Goal: Information Seeking & Learning: Learn about a topic

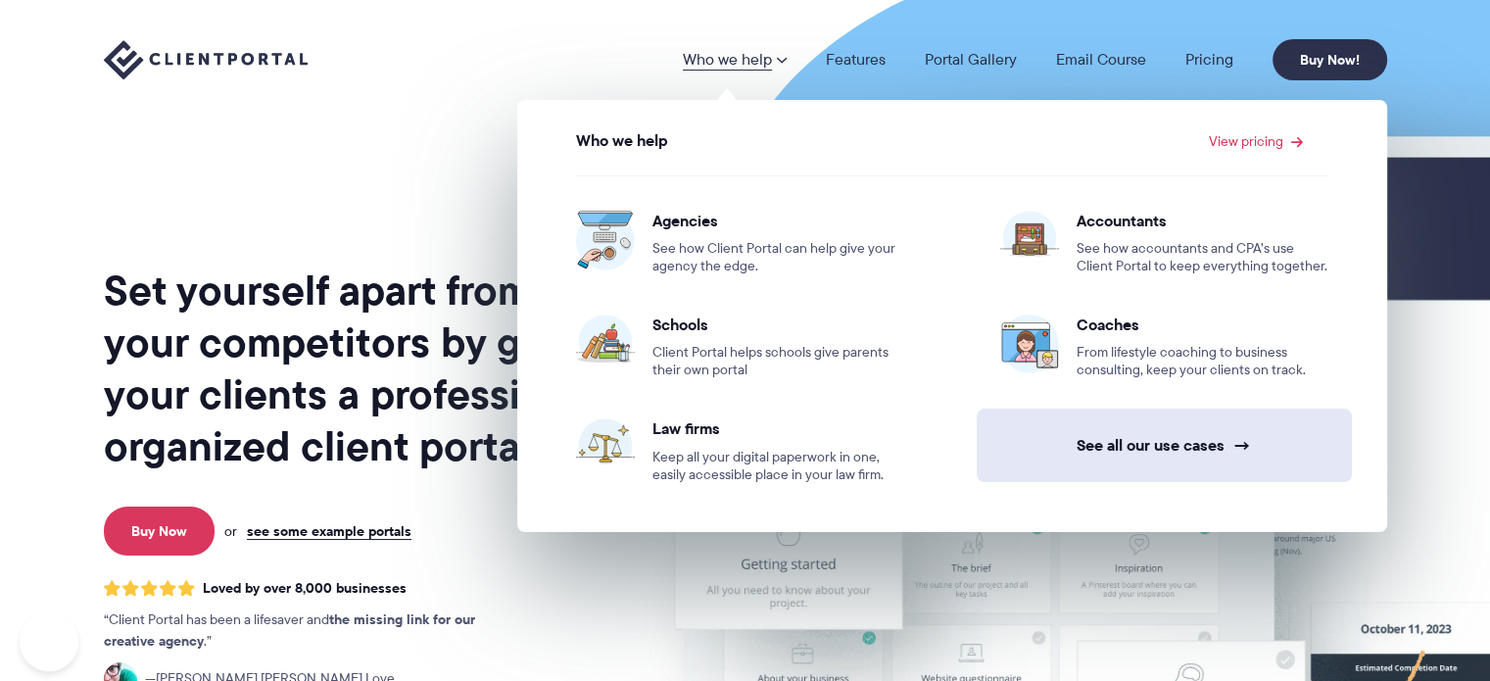
click at [1148, 426] on link "See all our use cases →" at bounding box center [1164, 444] width 375 height 73
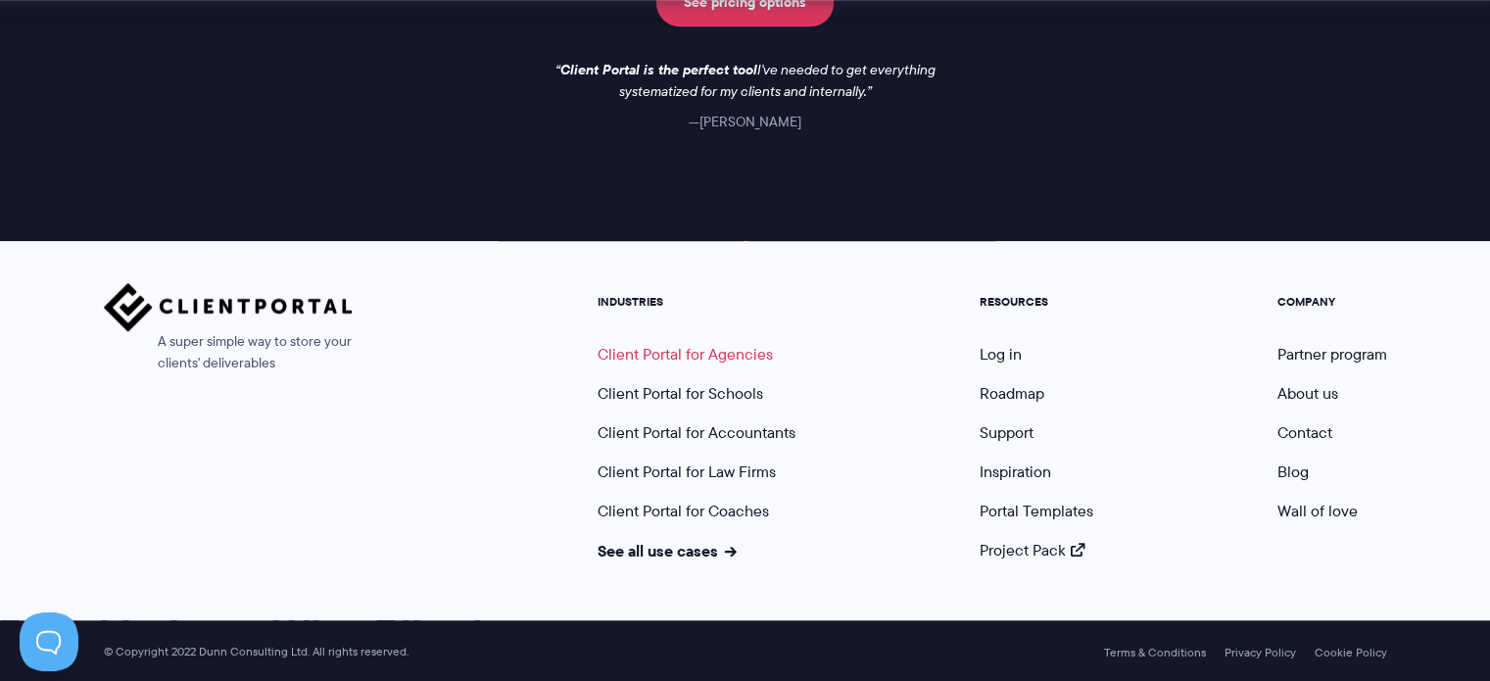
click at [689, 356] on link "Client Portal for Agencies" at bounding box center [684, 354] width 175 height 23
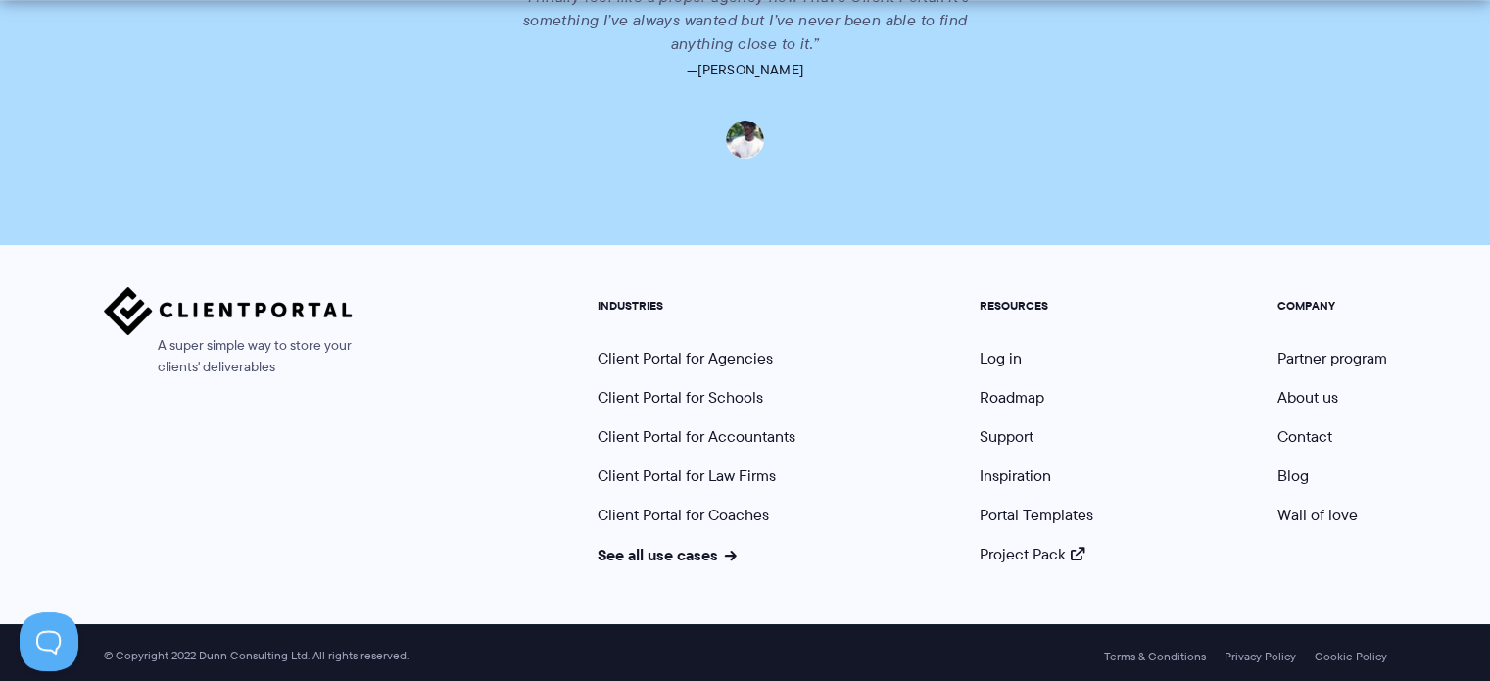
scroll to position [4732, 0]
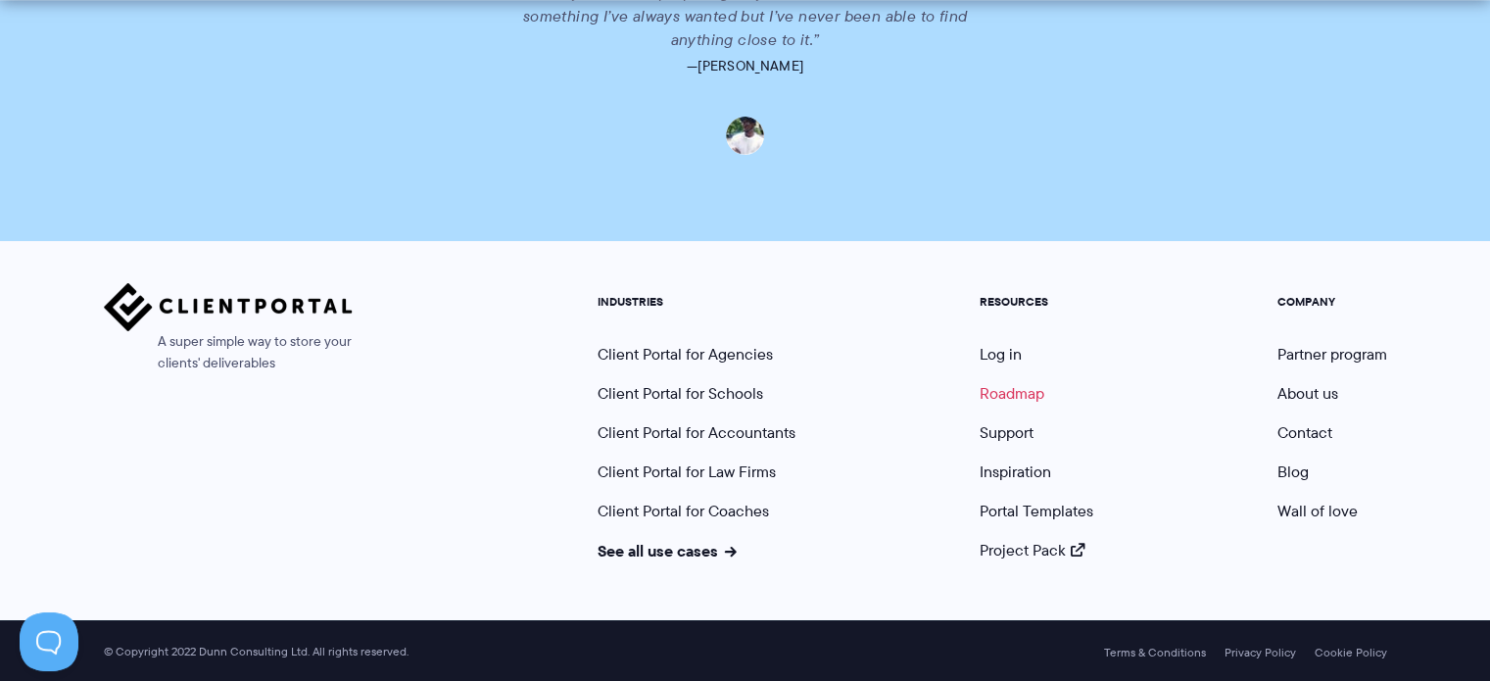
click at [1027, 392] on link "Roadmap" at bounding box center [1012, 393] width 65 height 23
click at [1026, 471] on link "Inspiration" at bounding box center [1016, 471] width 72 height 23
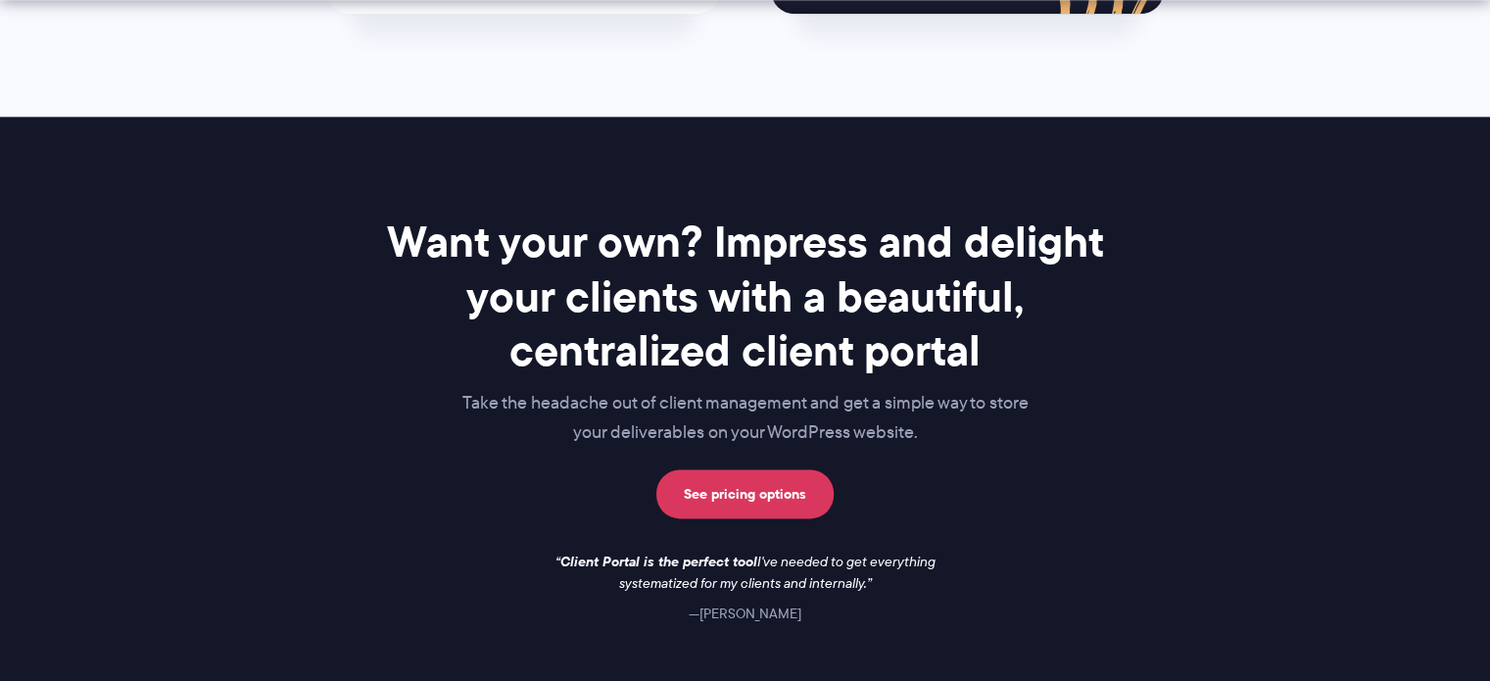
scroll to position [2939, 0]
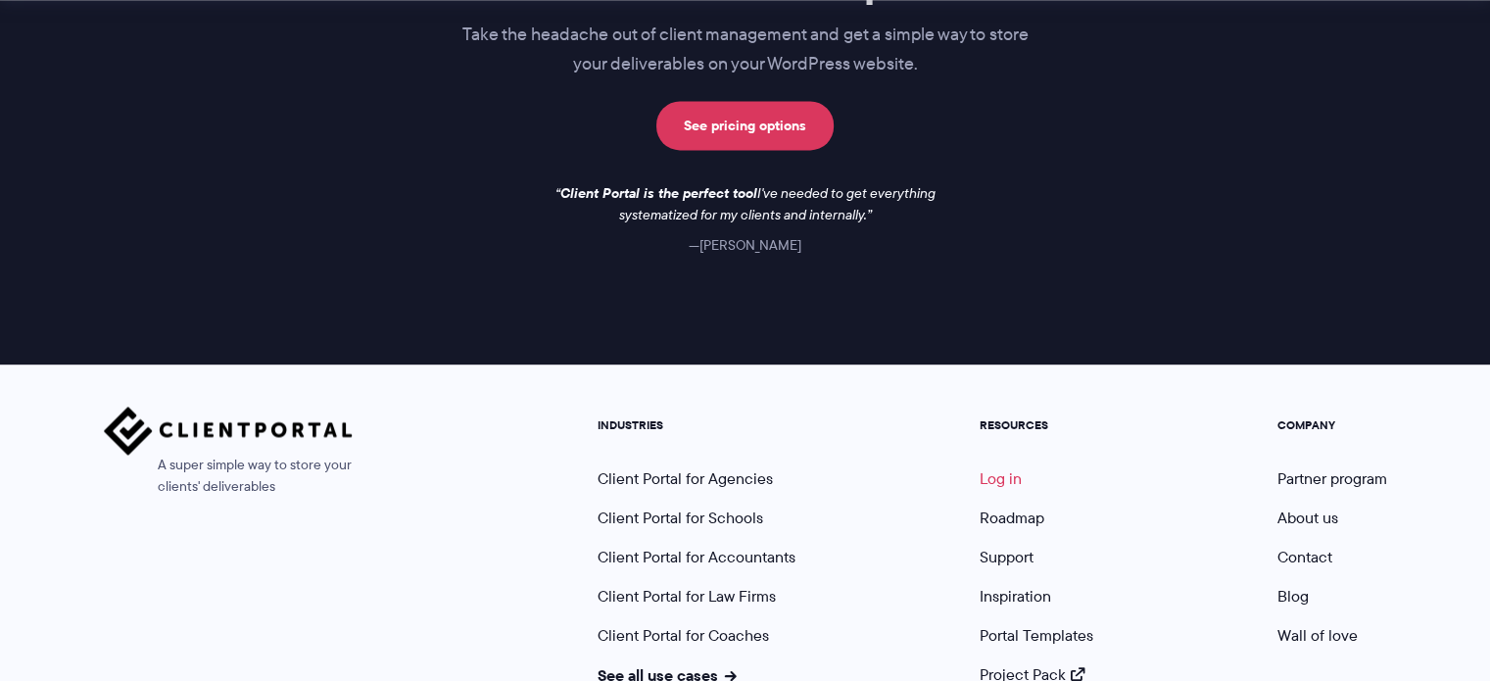
click at [1014, 467] on link "Log in" at bounding box center [1001, 478] width 42 height 23
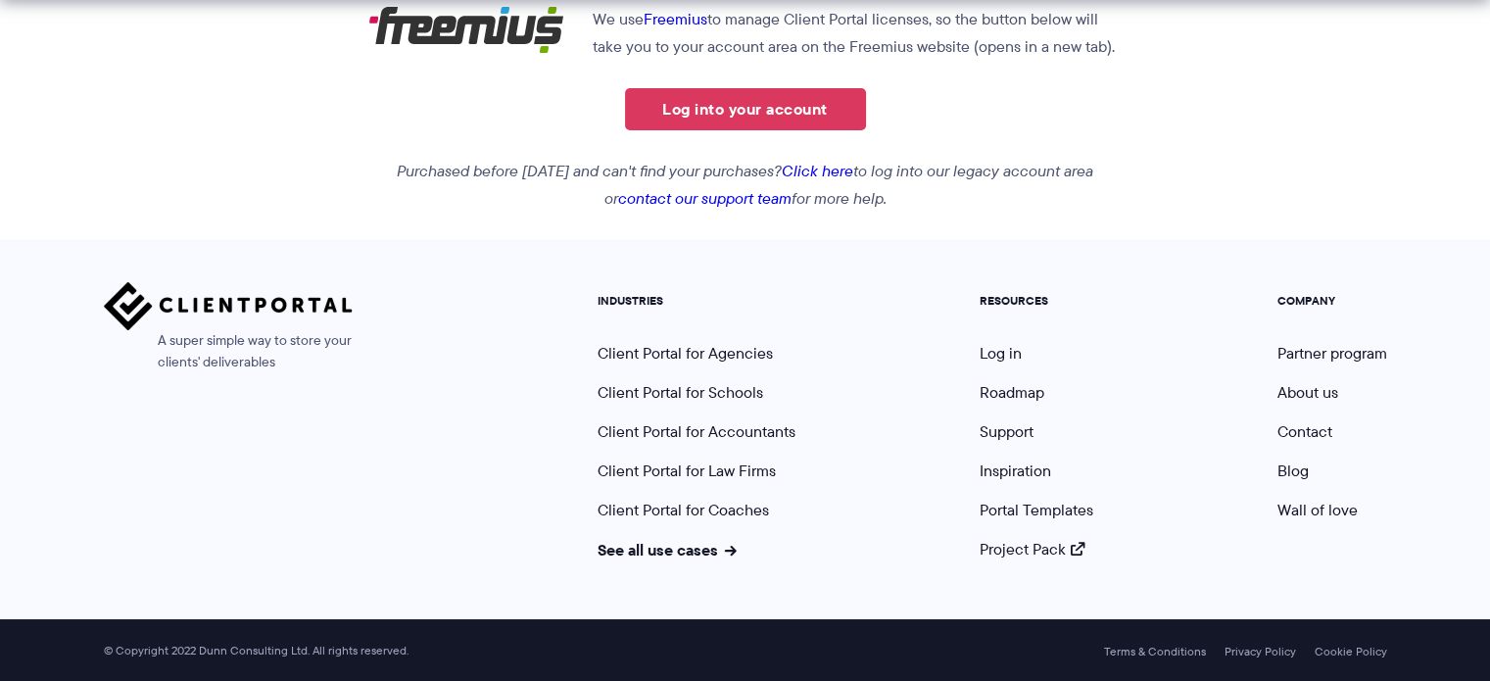
scroll to position [523, 0]
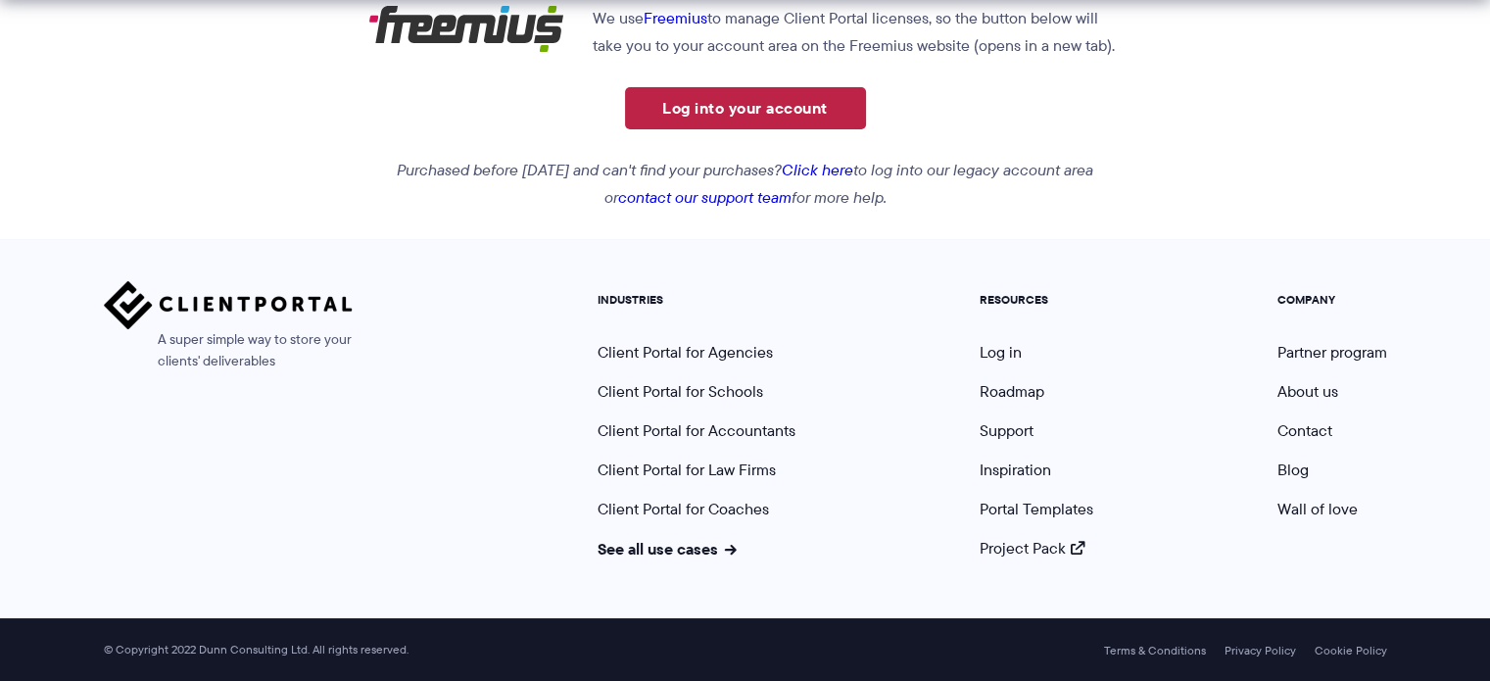
click at [772, 113] on link "Log into your account" at bounding box center [745, 108] width 241 height 42
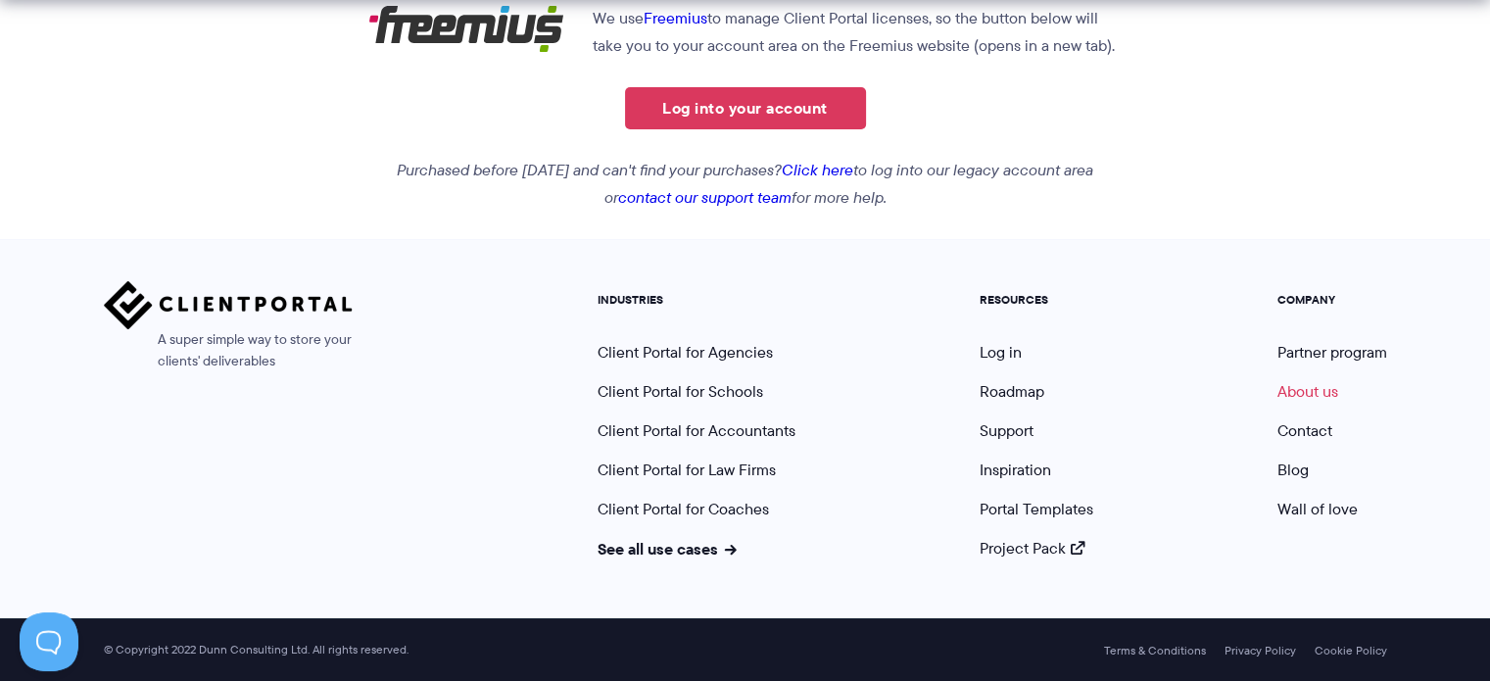
click at [1306, 397] on link "About us" at bounding box center [1307, 391] width 61 height 23
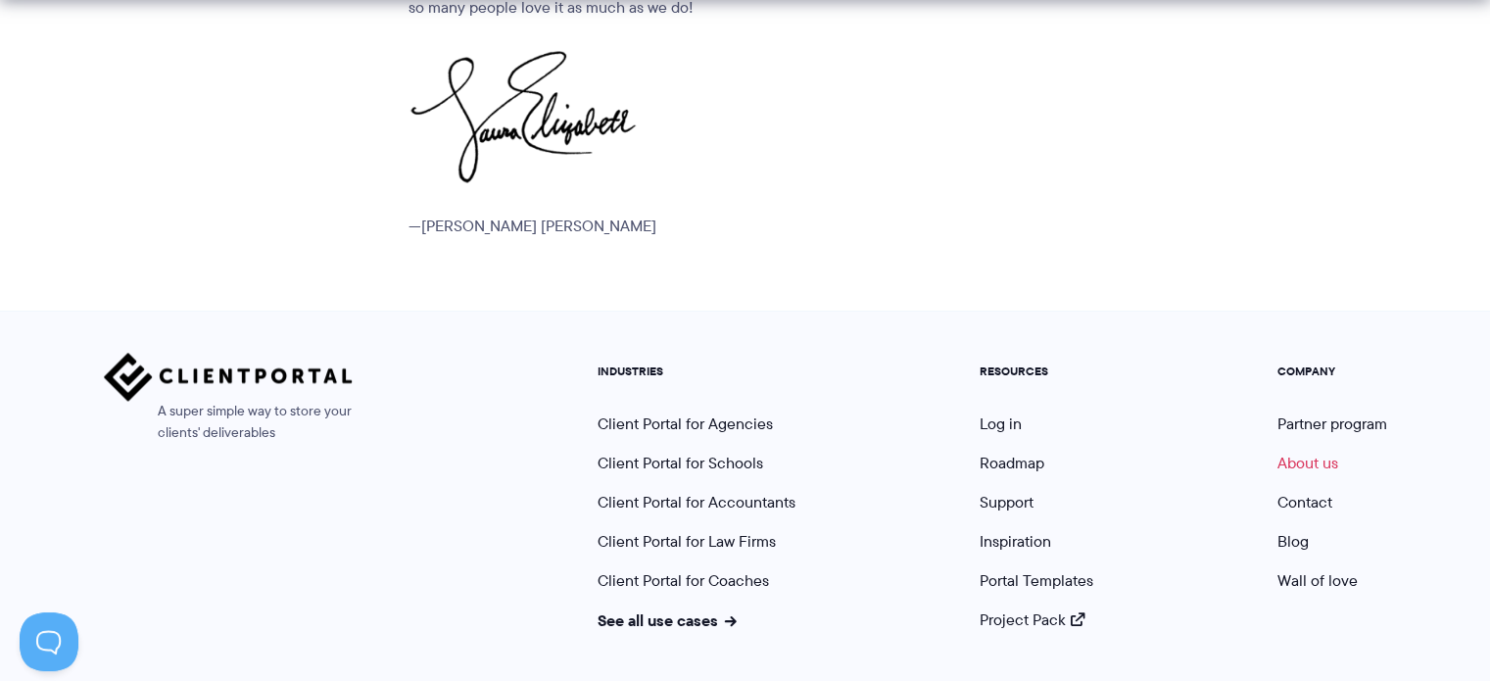
click at [1295, 452] on link "About us" at bounding box center [1307, 463] width 61 height 23
click at [1281, 491] on link "Contact" at bounding box center [1304, 502] width 55 height 23
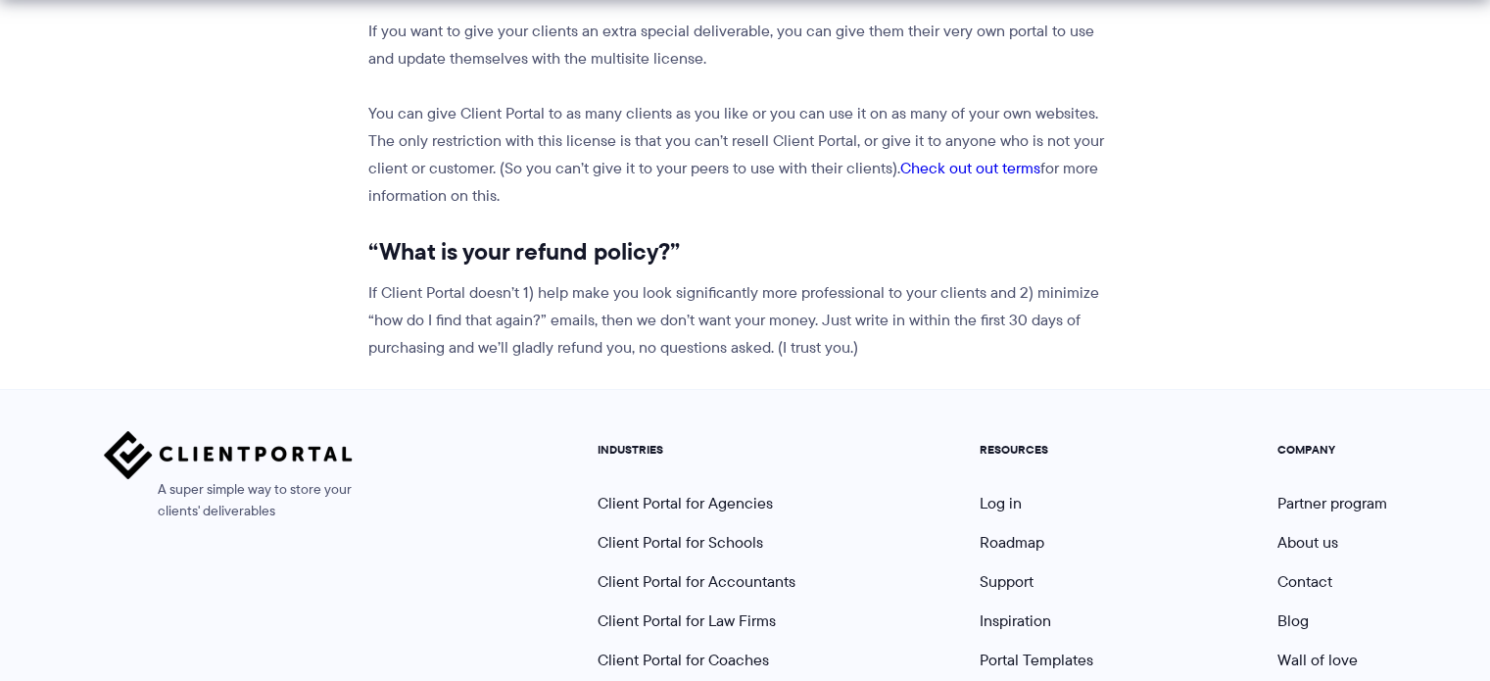
scroll to position [2693, 0]
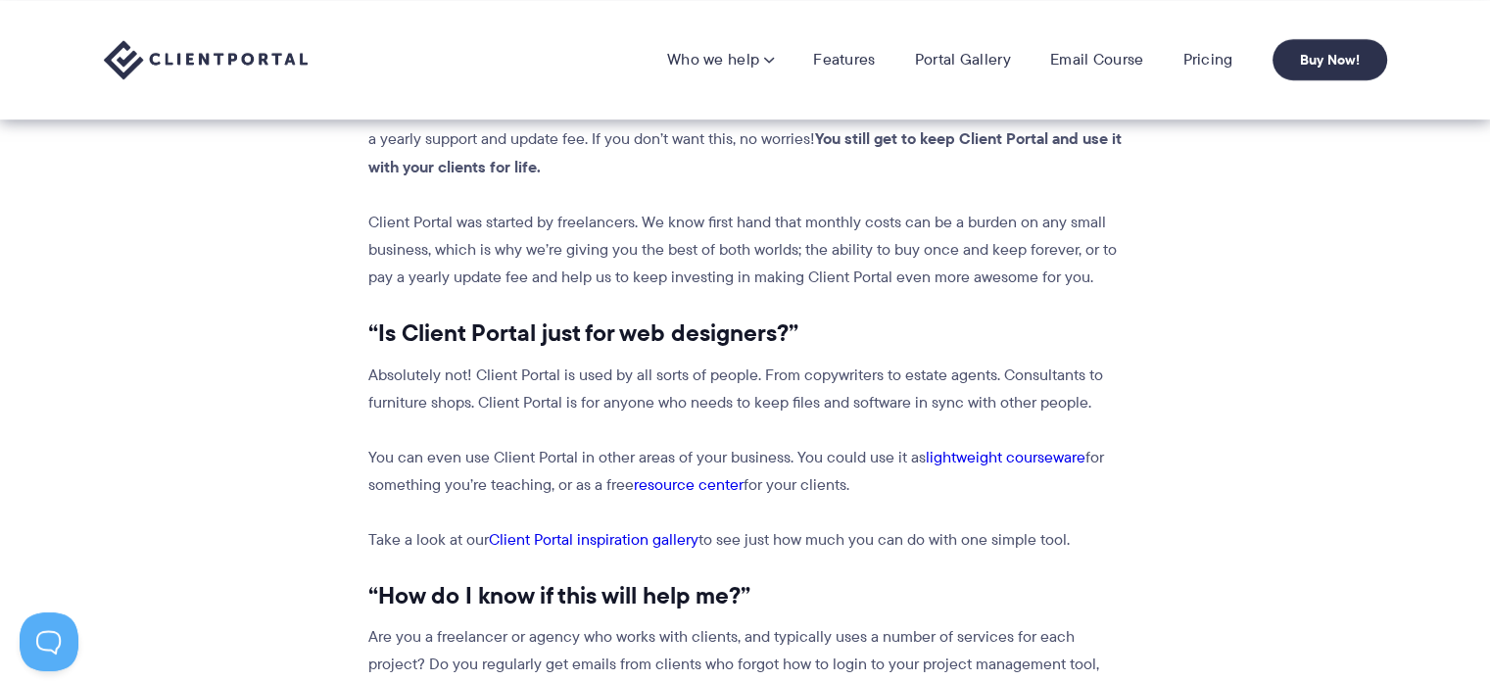
scroll to position [1028, 0]
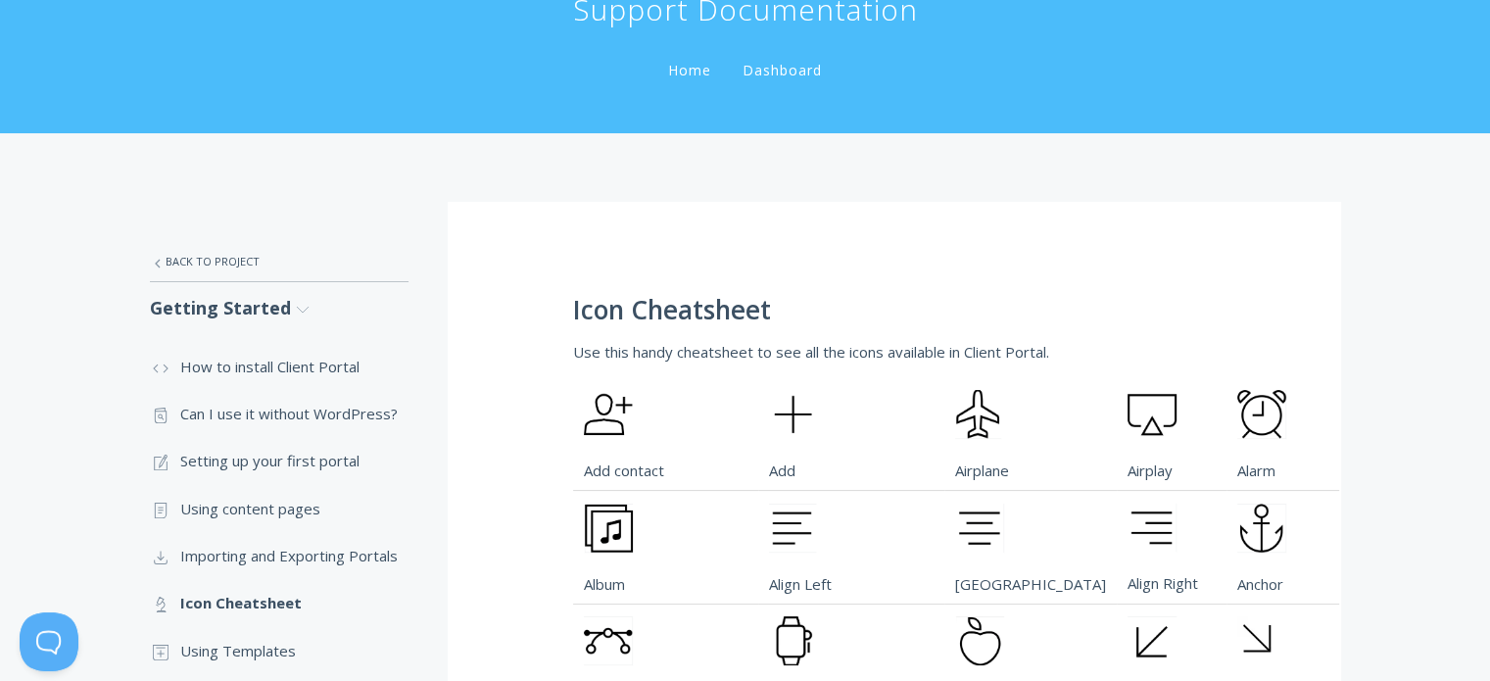
scroll to position [98, 0]
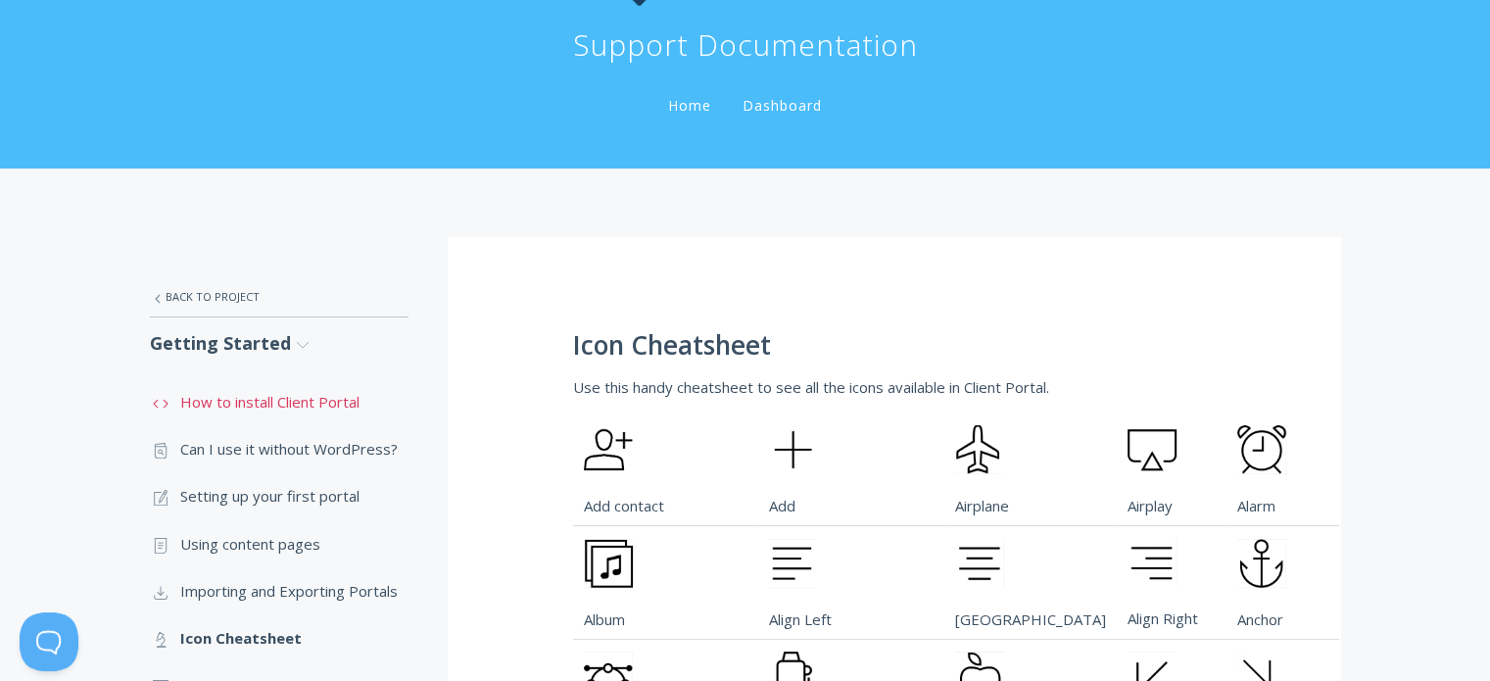
click at [275, 405] on link ".st0{fill:none;stroke:#000000;stroke-width:2;stroke-miterlimit:10;} Untitled-16…" at bounding box center [279, 401] width 259 height 47
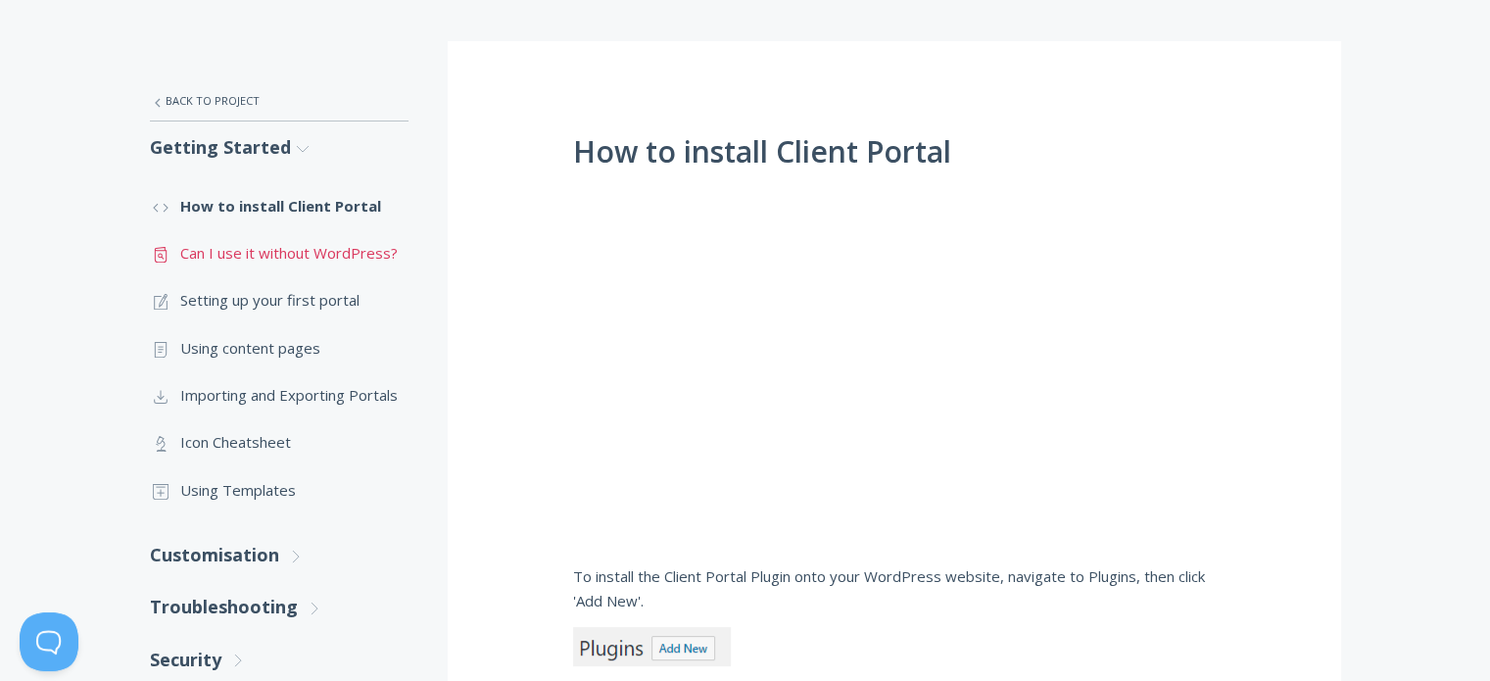
click at [327, 250] on link ".st0{fill:none;stroke:#000000;stroke-width:2;stroke-miterlimit:10;} Untitled-13…" at bounding box center [279, 252] width 259 height 47
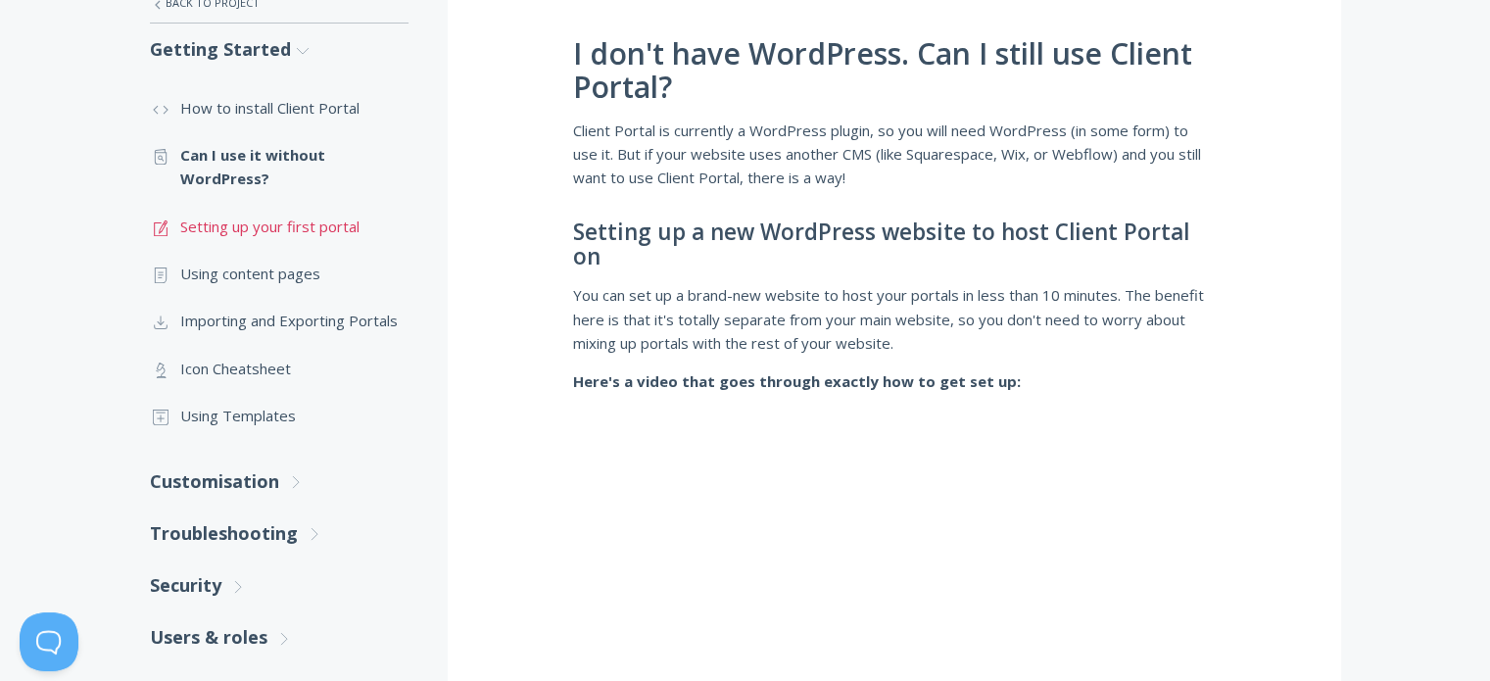
click at [302, 229] on link ".st0{fill:none;stroke:#000000;stroke-width:2;stroke-miterlimit:10;} 1. General …" at bounding box center [279, 226] width 259 height 47
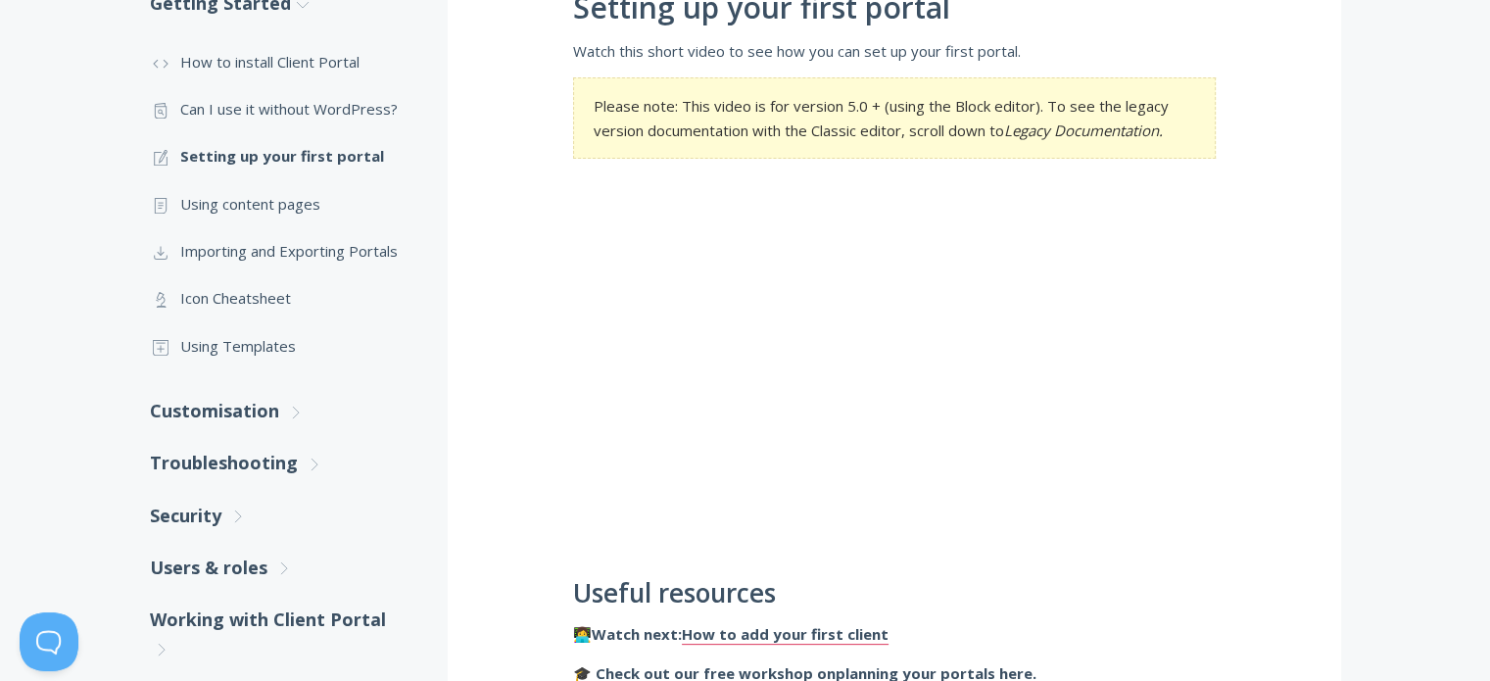
scroll to position [392, 0]
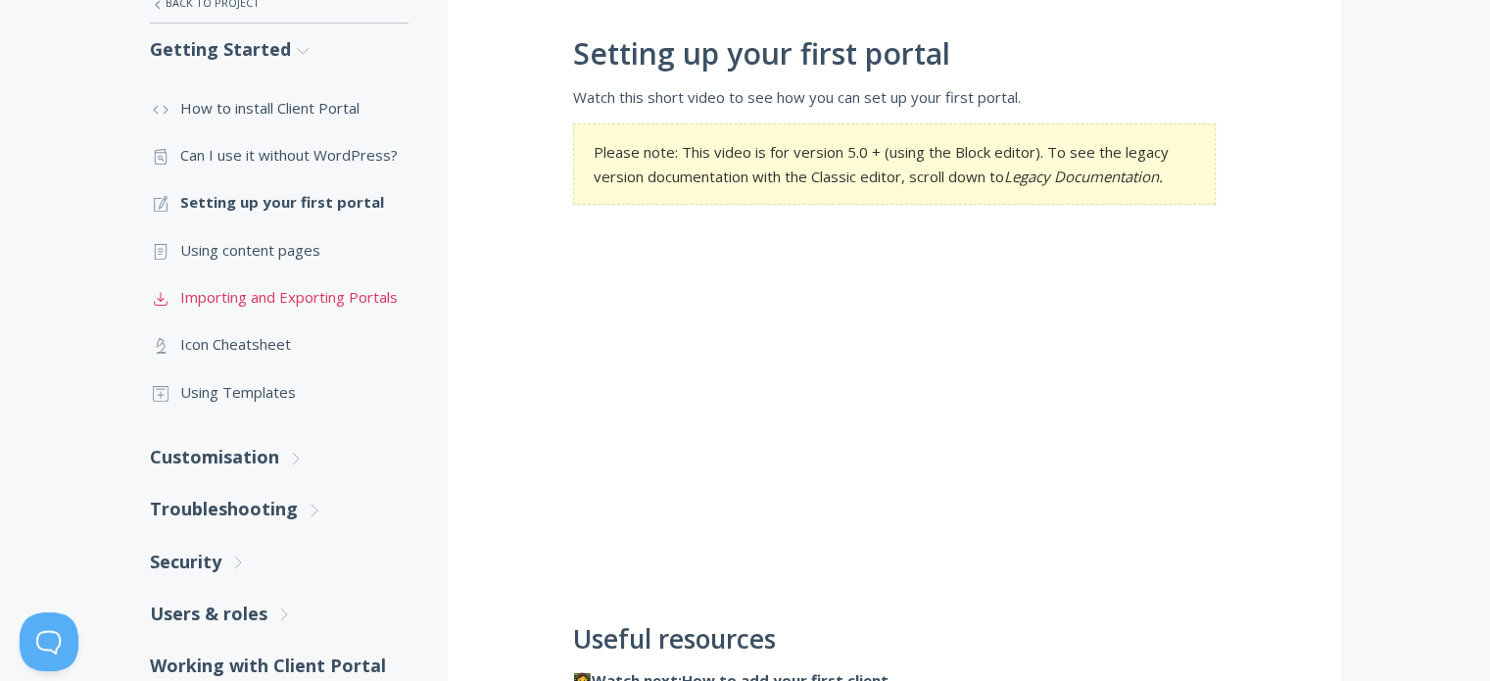
click at [341, 301] on link ".st0{fill:none;stroke:#000000;stroke-width:2;stroke-miterlimit:10;} Untitled-15…" at bounding box center [279, 296] width 259 height 47
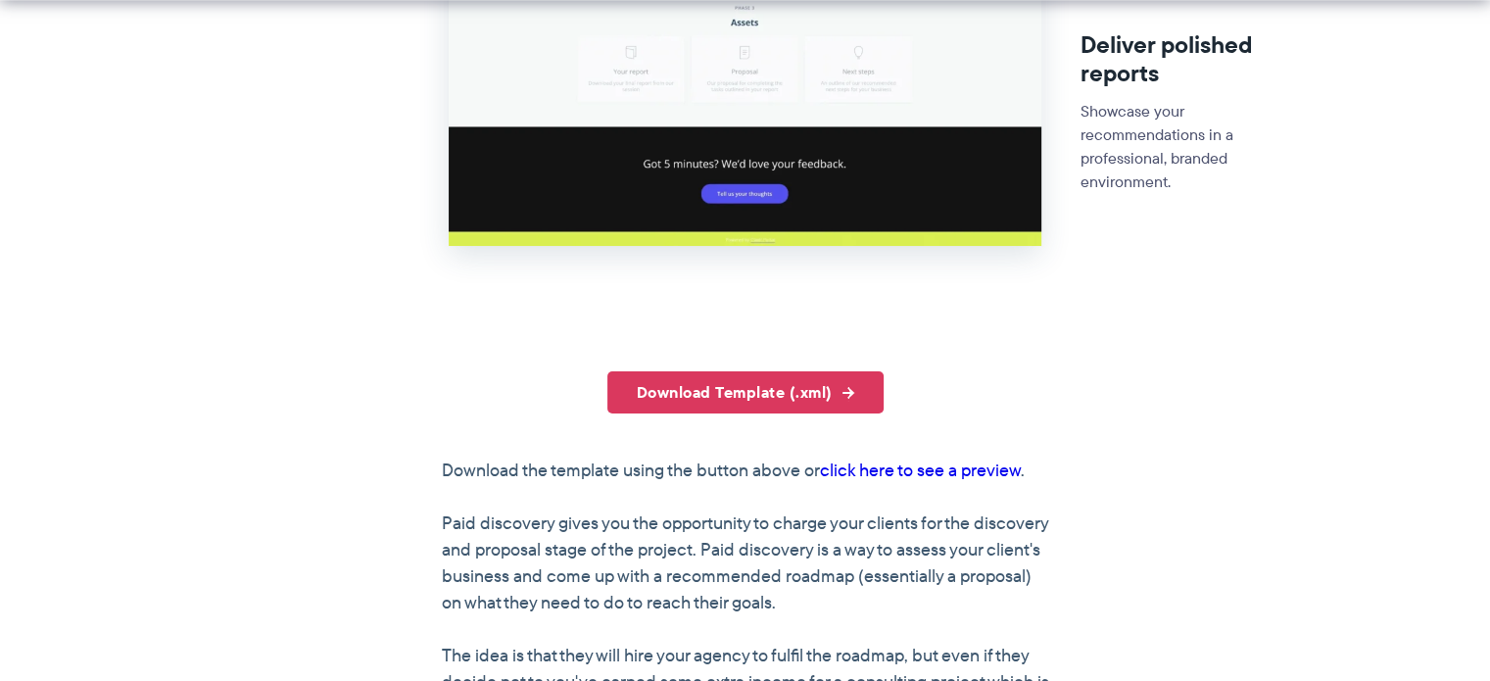
scroll to position [1077, 0]
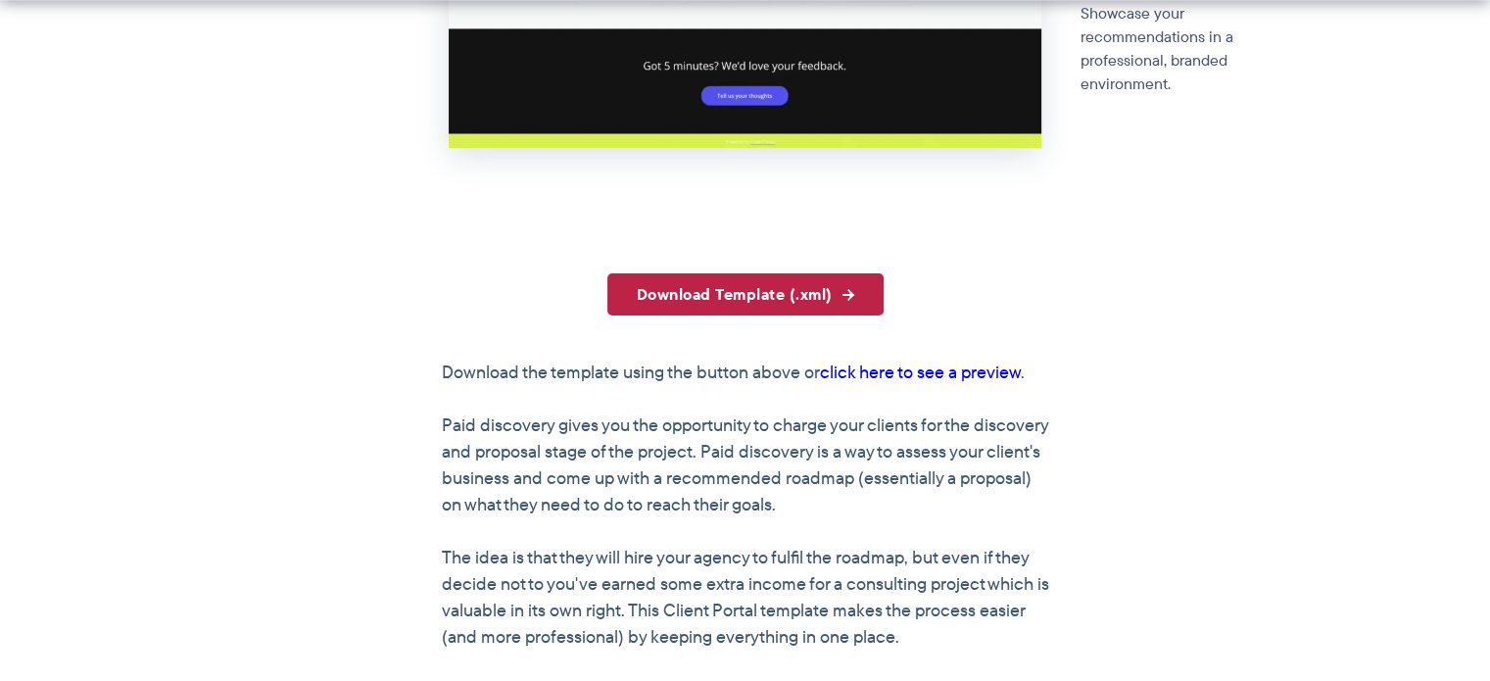
click at [795, 297] on link "Download Template (.xml)" at bounding box center [745, 294] width 276 height 42
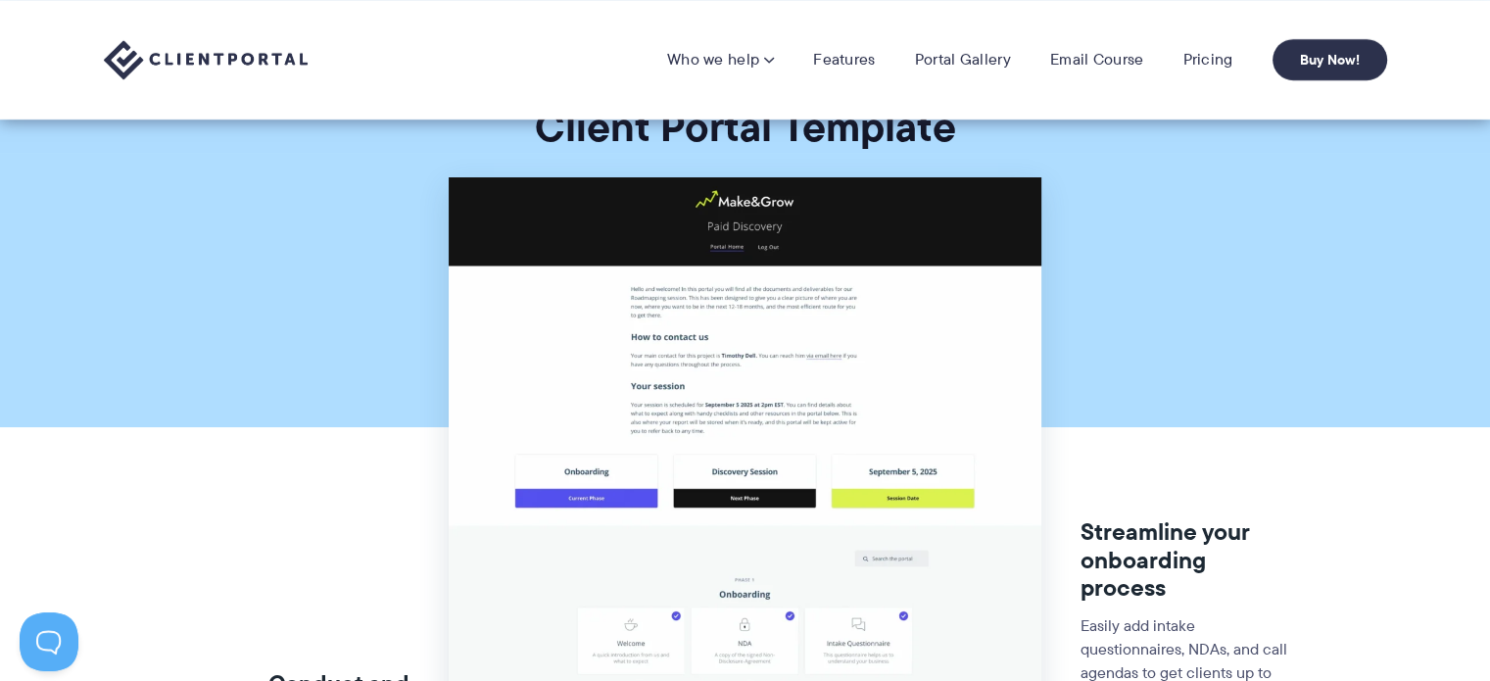
scroll to position [0, 0]
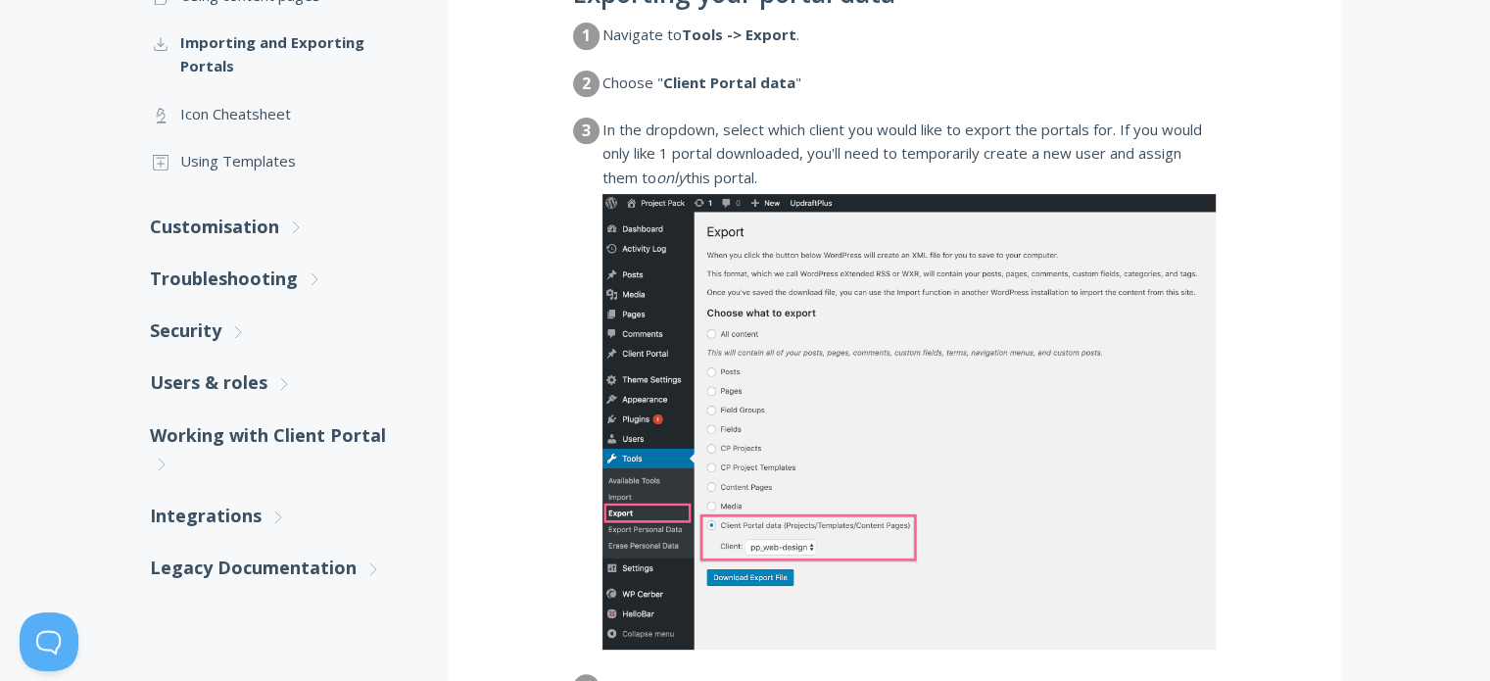
scroll to position [588, 0]
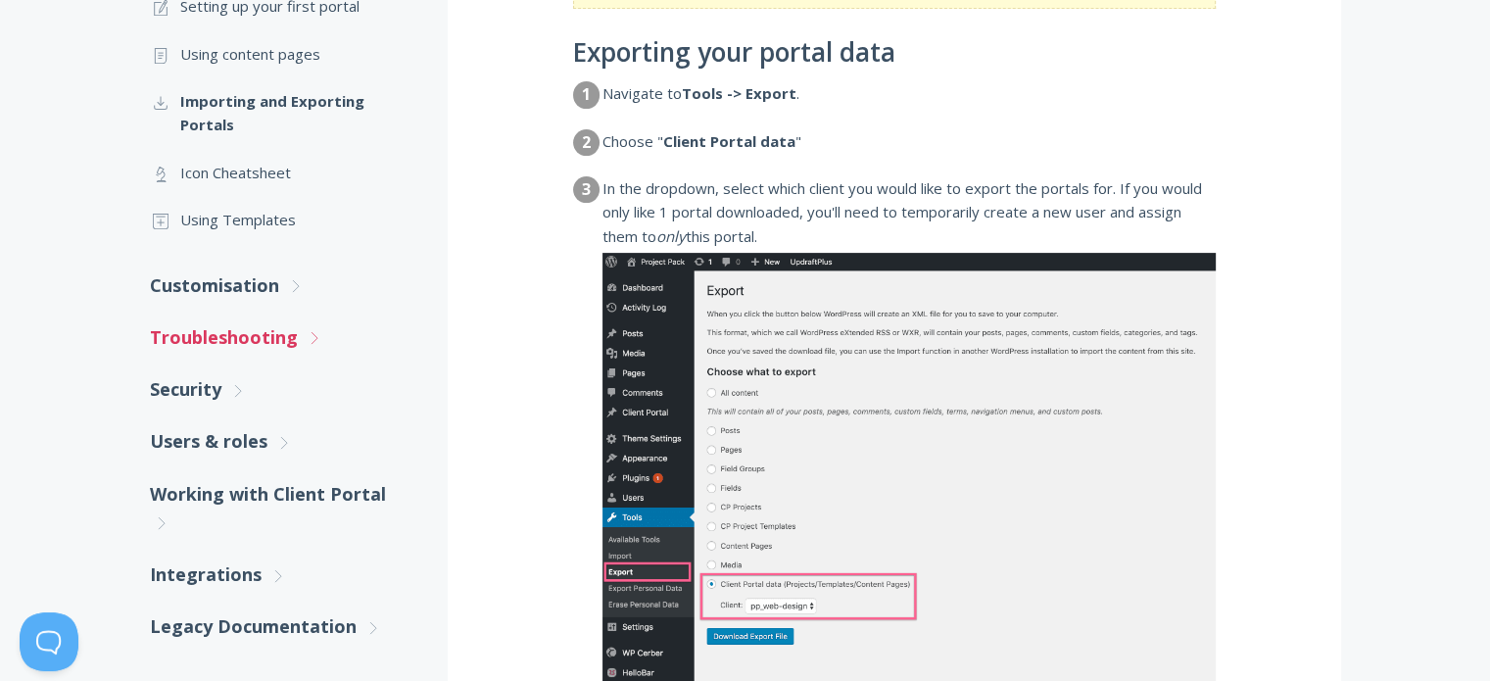
drag, startPoint x: 275, startPoint y: 328, endPoint x: 219, endPoint y: 339, distance: 56.9
click at [219, 339] on link "Troubleshooting .st0{fill:none;stroke:#000000;stroke-width:2;stroke-miterlimit:…" at bounding box center [279, 337] width 259 height 52
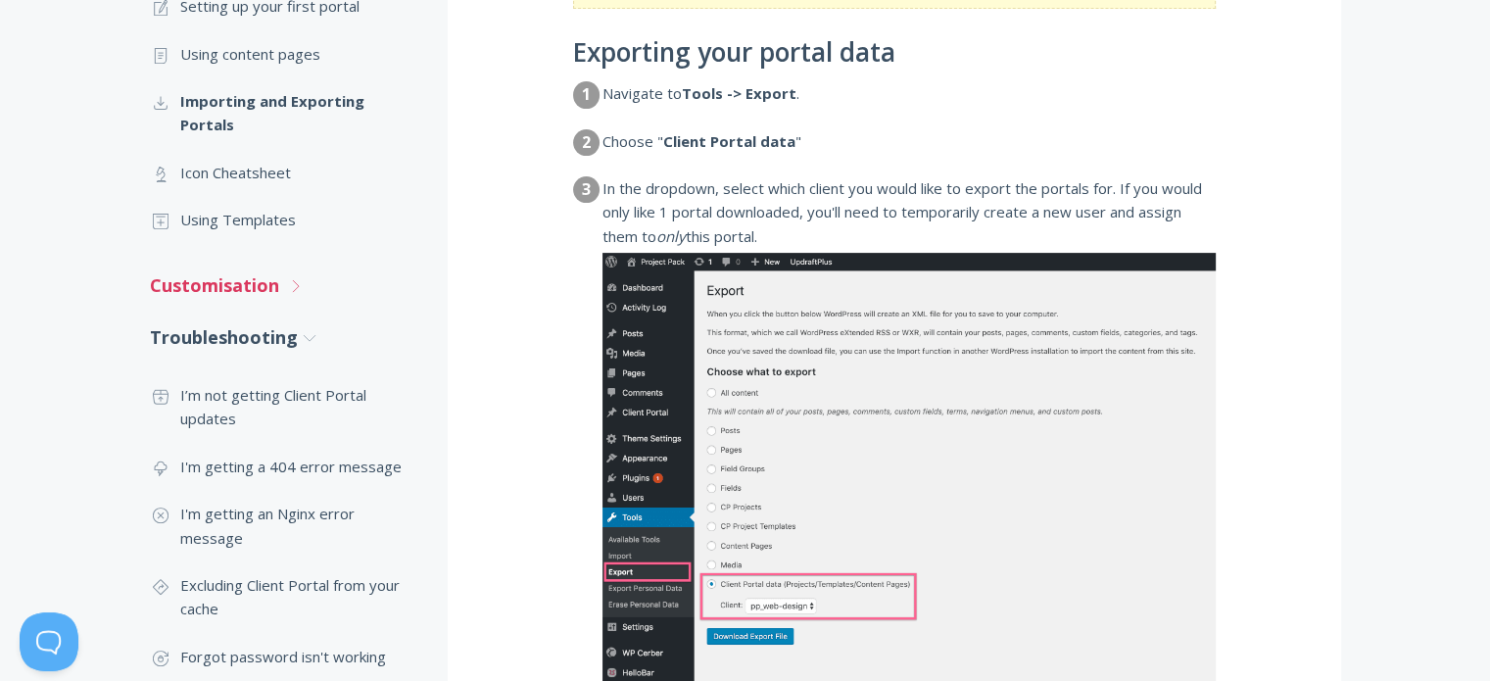
click at [255, 287] on link "Customisation .st0{fill:none;stroke:#000000;stroke-width:2;stroke-miterlimit:10…" at bounding box center [279, 286] width 259 height 52
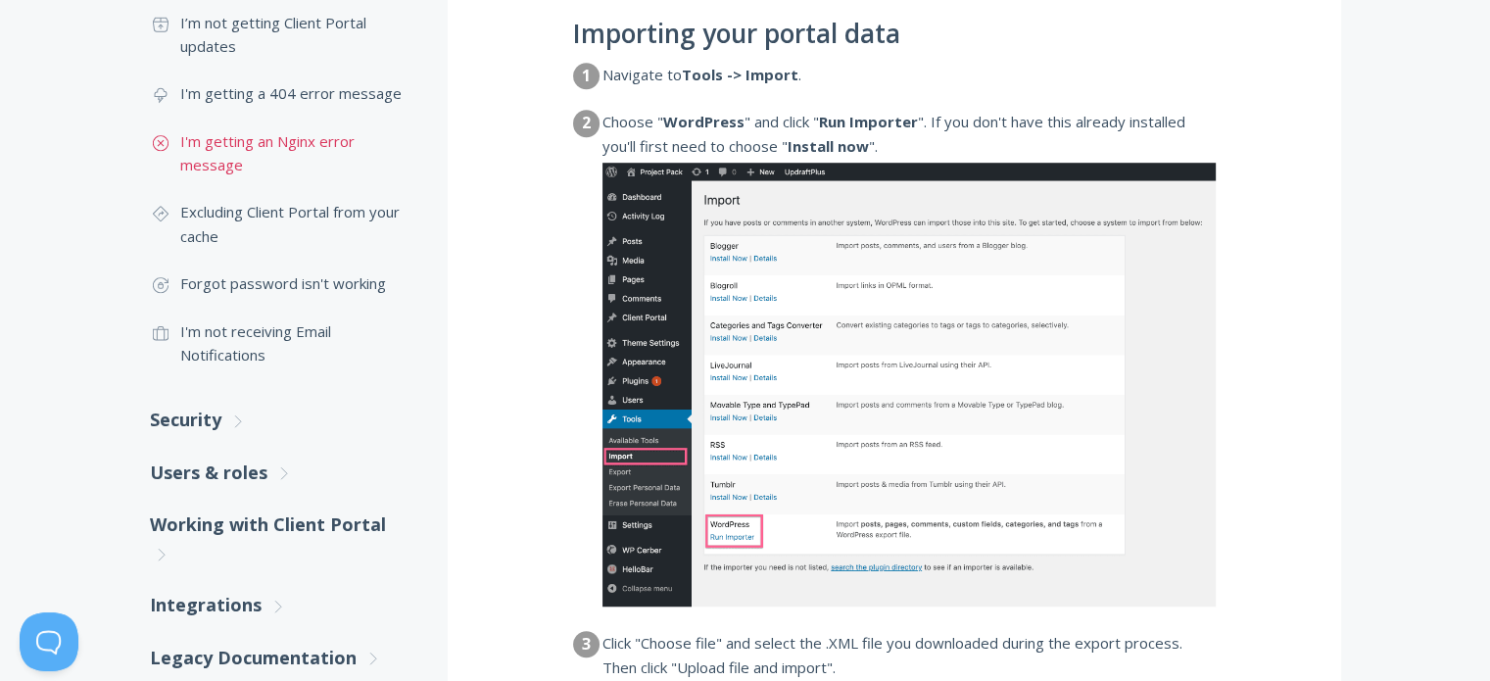
scroll to position [1469, 0]
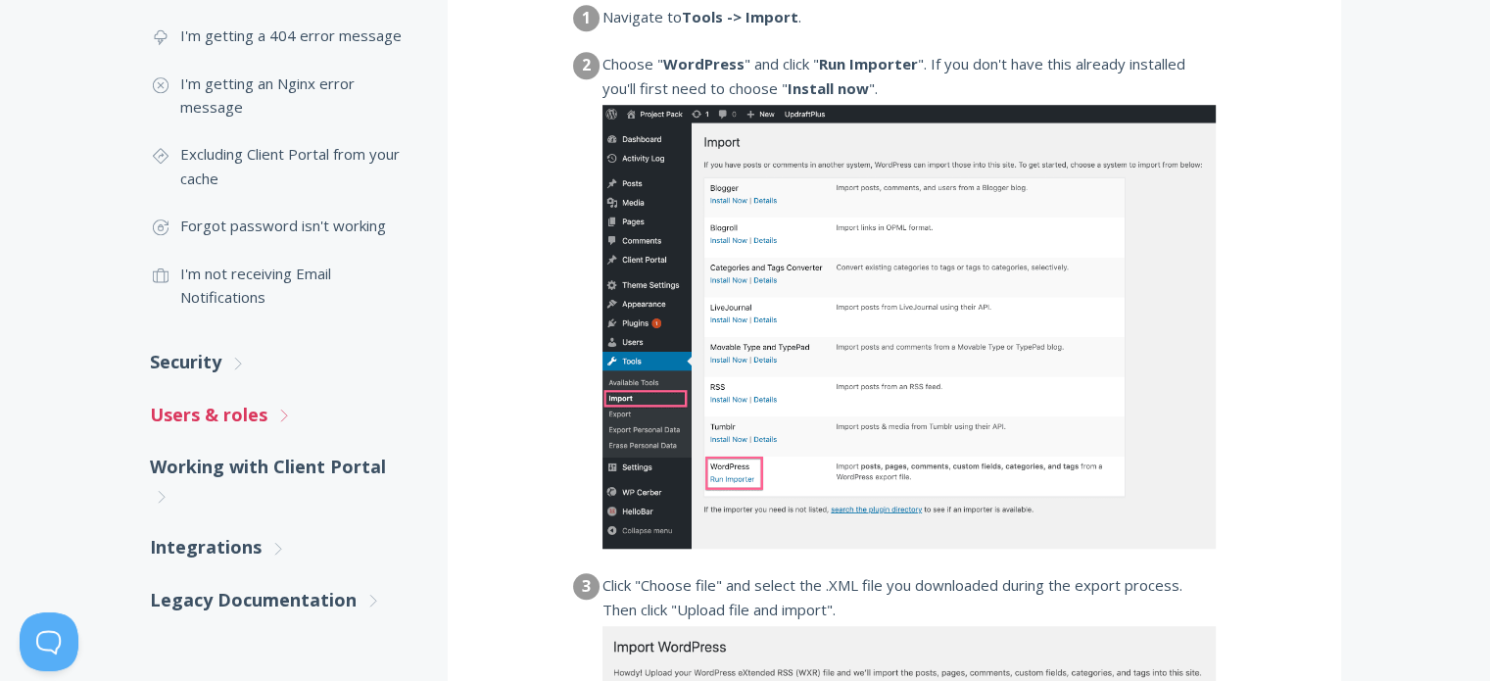
click at [235, 411] on link "Users & roles .st0{fill:none;stroke:#000000;stroke-width:2;stroke-miterlimit:10…" at bounding box center [279, 415] width 259 height 52
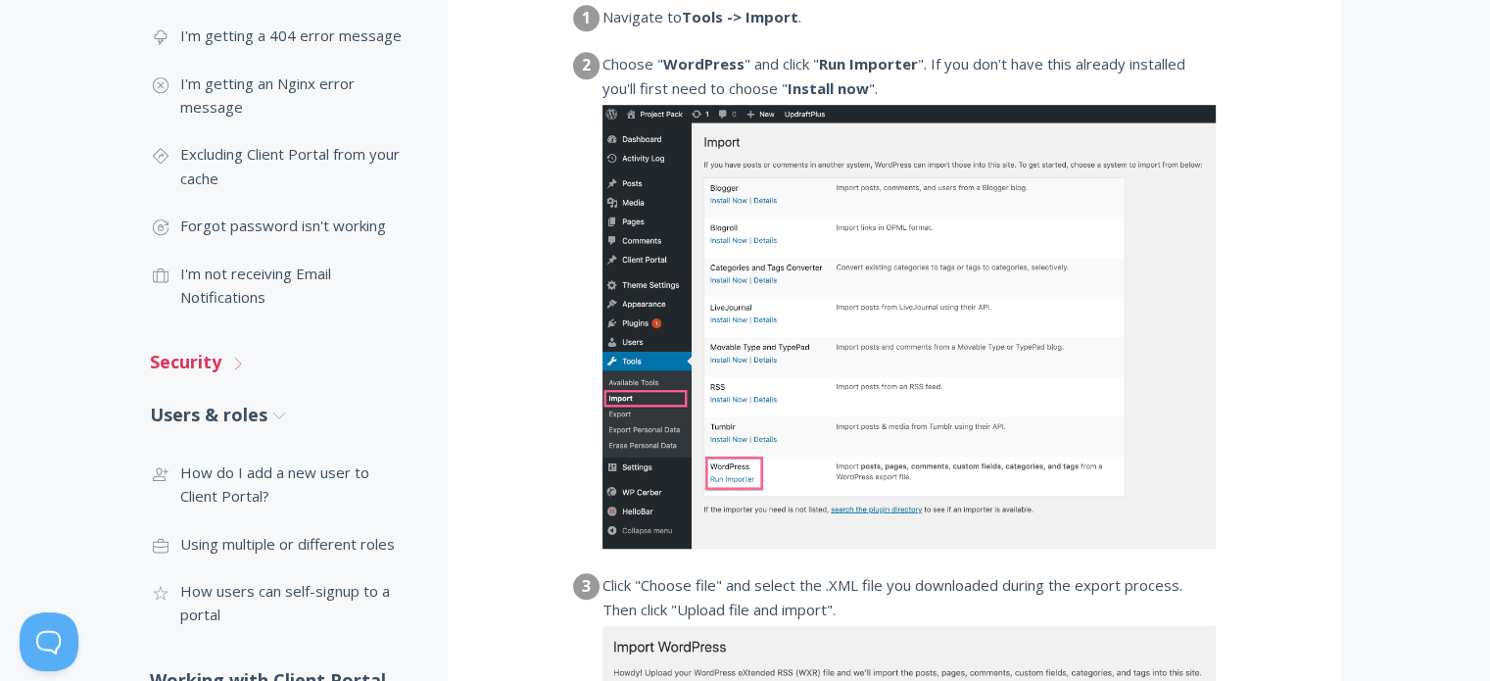
click at [237, 368] on icon ".st0{fill:none;stroke:#000000;stroke-width:2;stroke-miterlimit:10;} Untitled-27" at bounding box center [238, 364] width 18 height 18
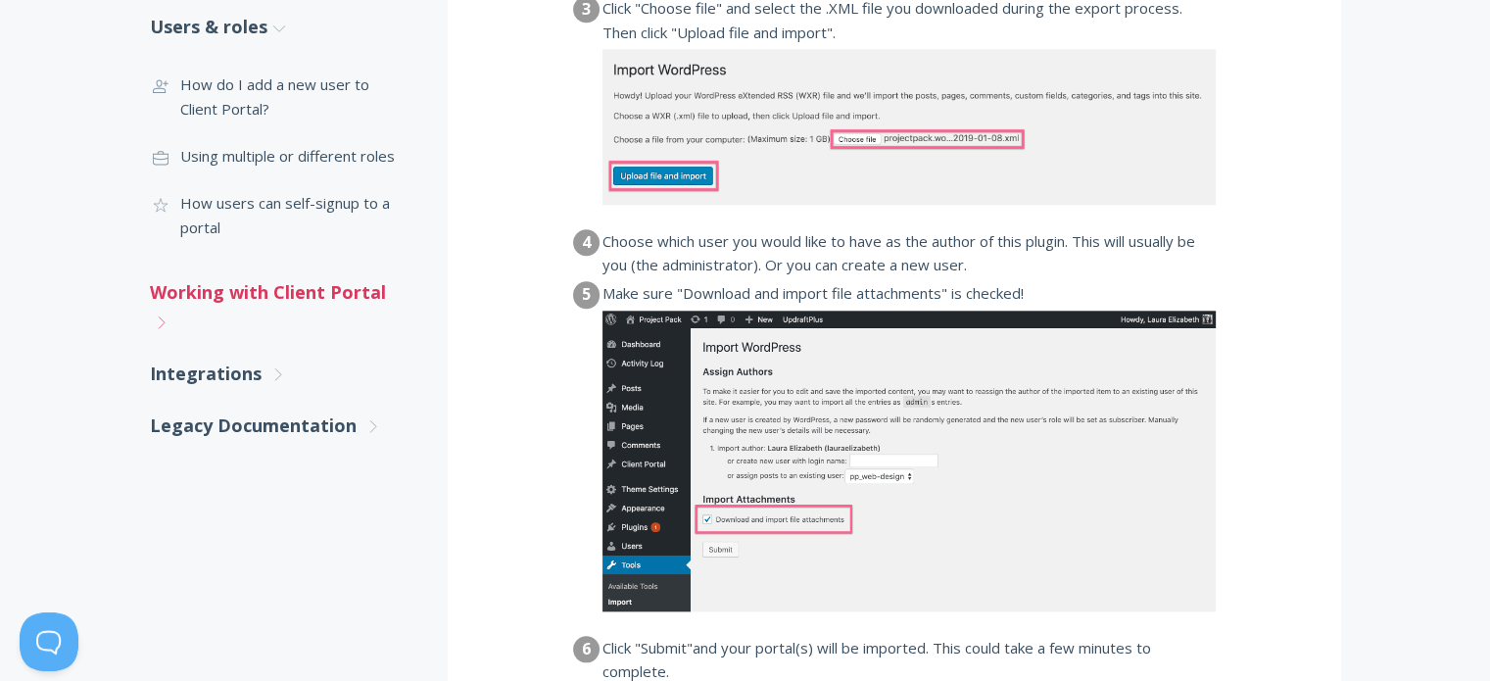
scroll to position [2057, 0]
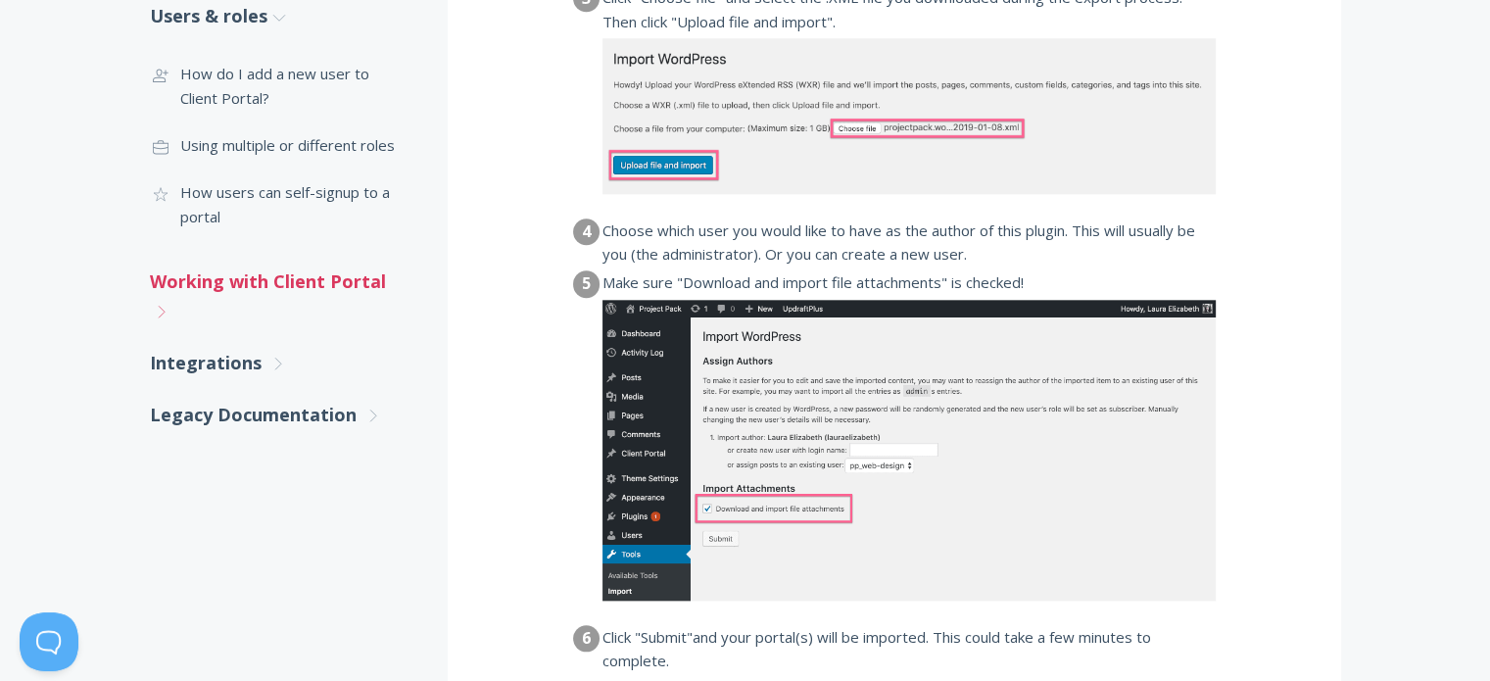
click at [199, 296] on link "Working with Client Portal .st0{fill:none;stroke:#000000;stroke-width:2;stroke-…" at bounding box center [279, 296] width 259 height 81
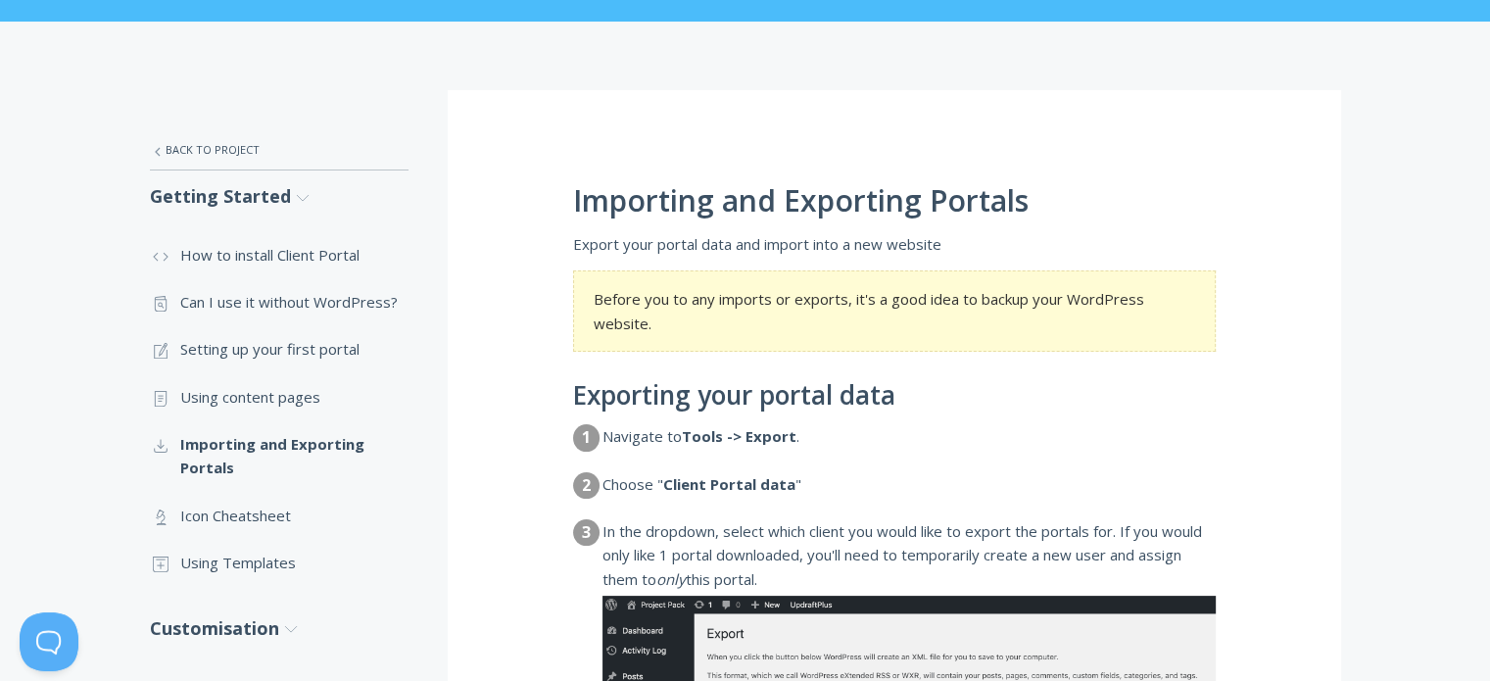
scroll to position [196, 0]
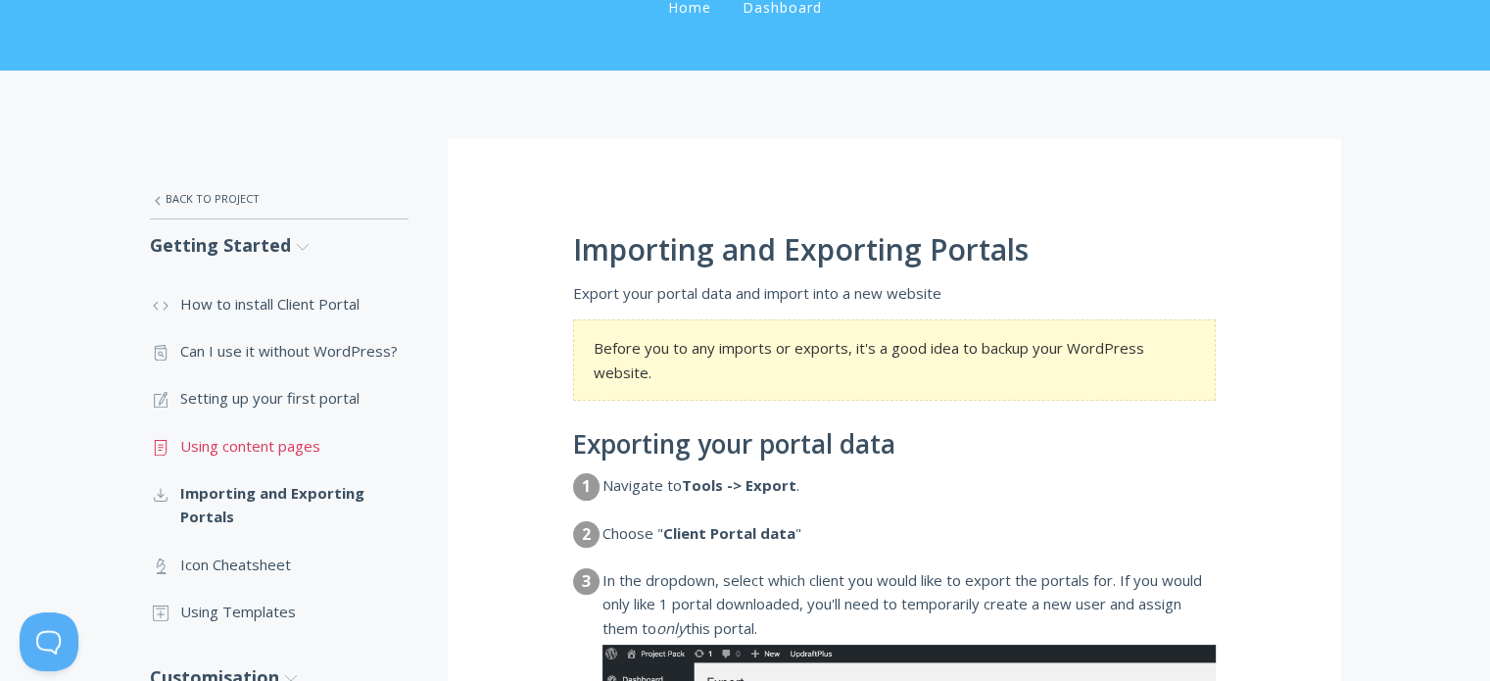
click at [278, 451] on link ".st0{fill:none;stroke:#000000;stroke-width:2;stroke-miterlimit:10;} Untitled-15…" at bounding box center [279, 445] width 259 height 47
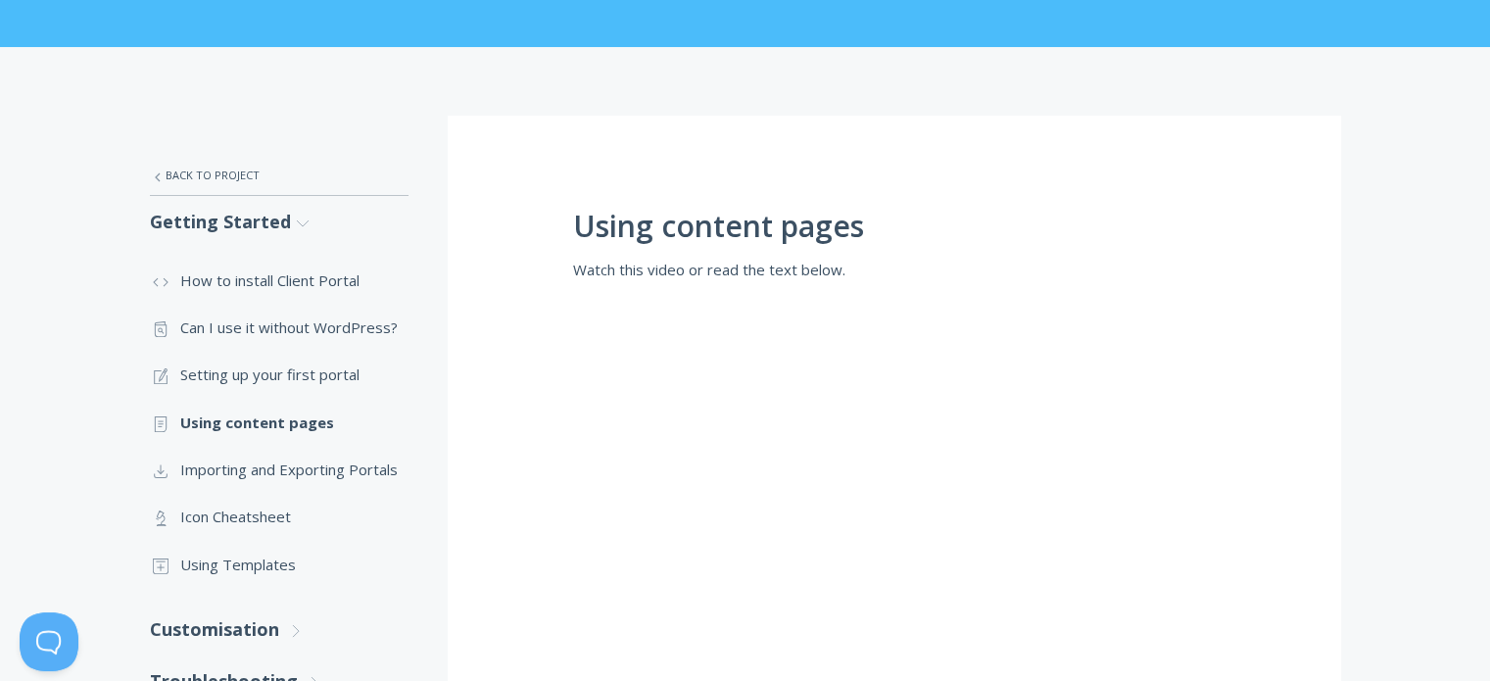
scroll to position [217, 0]
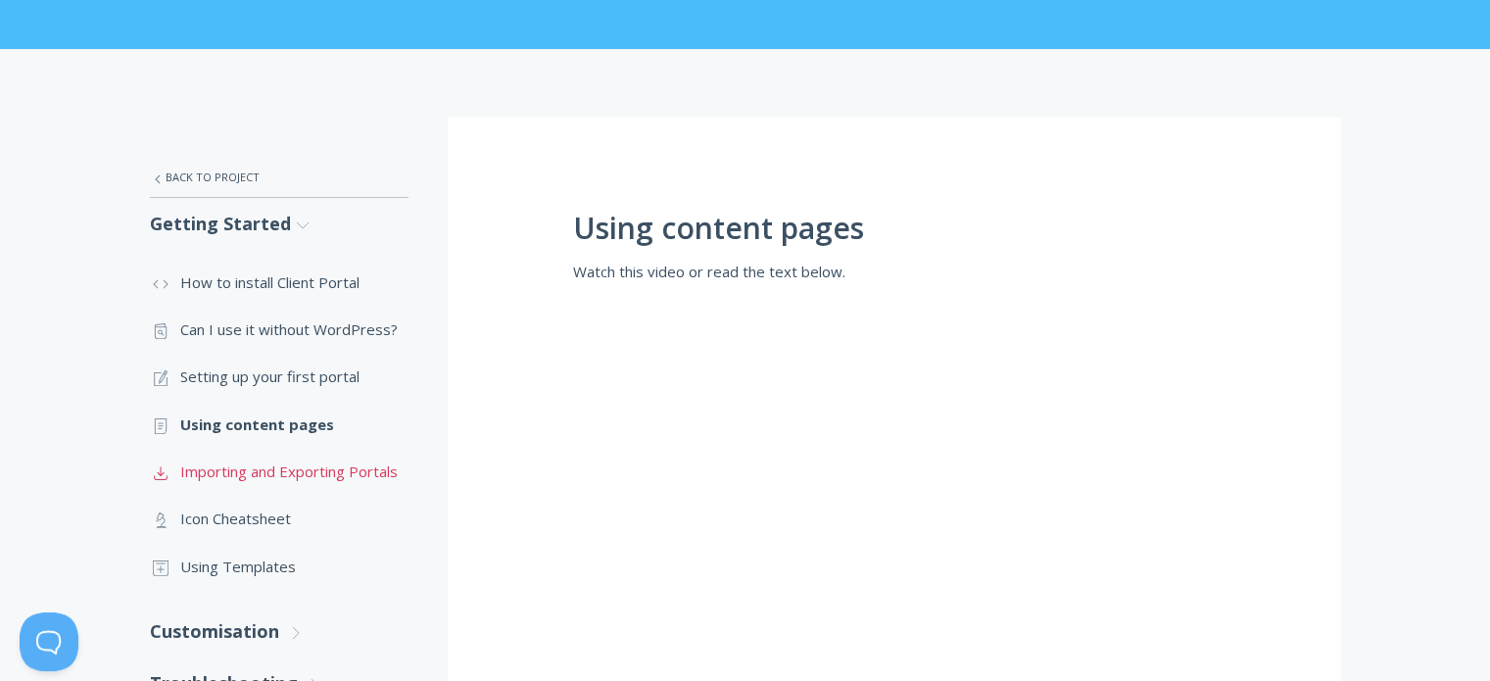
click at [294, 480] on link ".st0{fill:none;stroke:#000000;stroke-width:2;stroke-miterlimit:10;} Untitled-15…" at bounding box center [279, 471] width 259 height 47
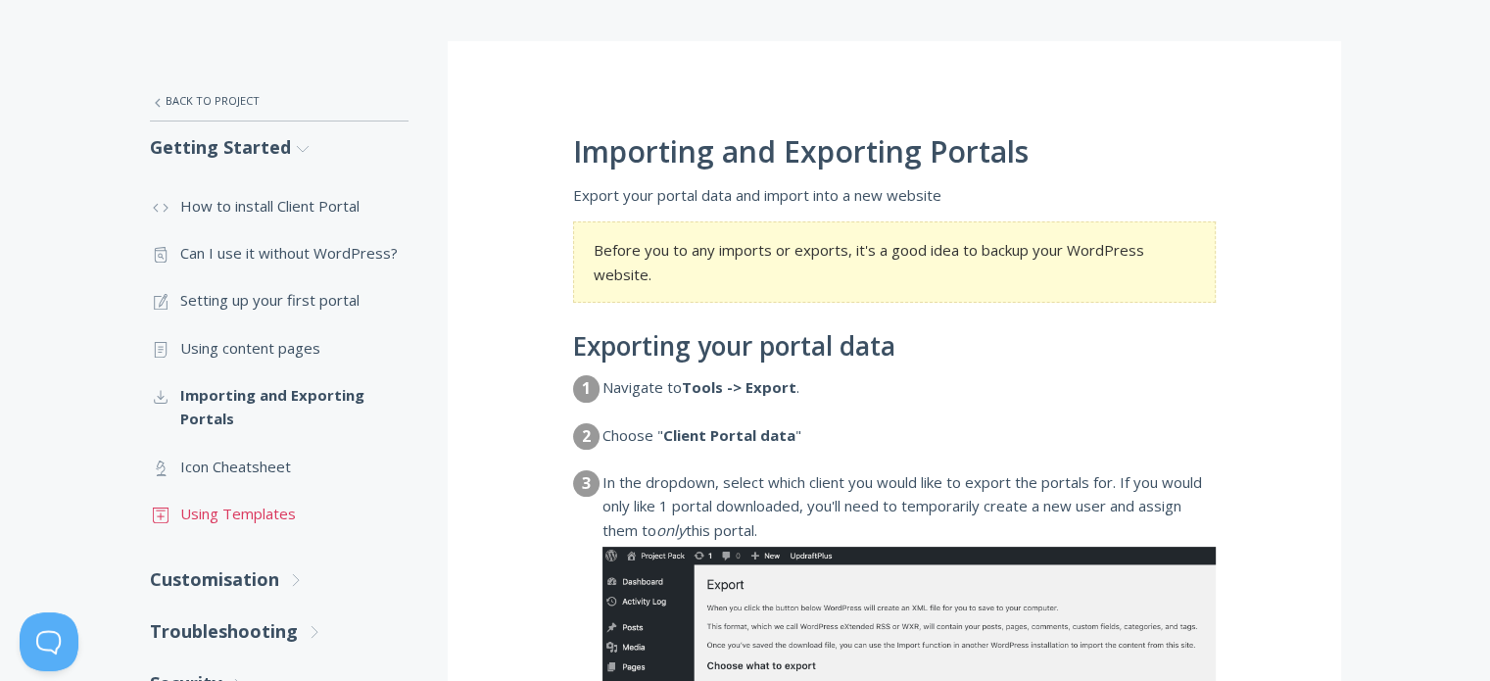
click at [255, 512] on link ".st0{fill:none;stroke:#000000;stroke-width:2;stroke-miterlimit:10;} Untitled-18…" at bounding box center [279, 513] width 259 height 47
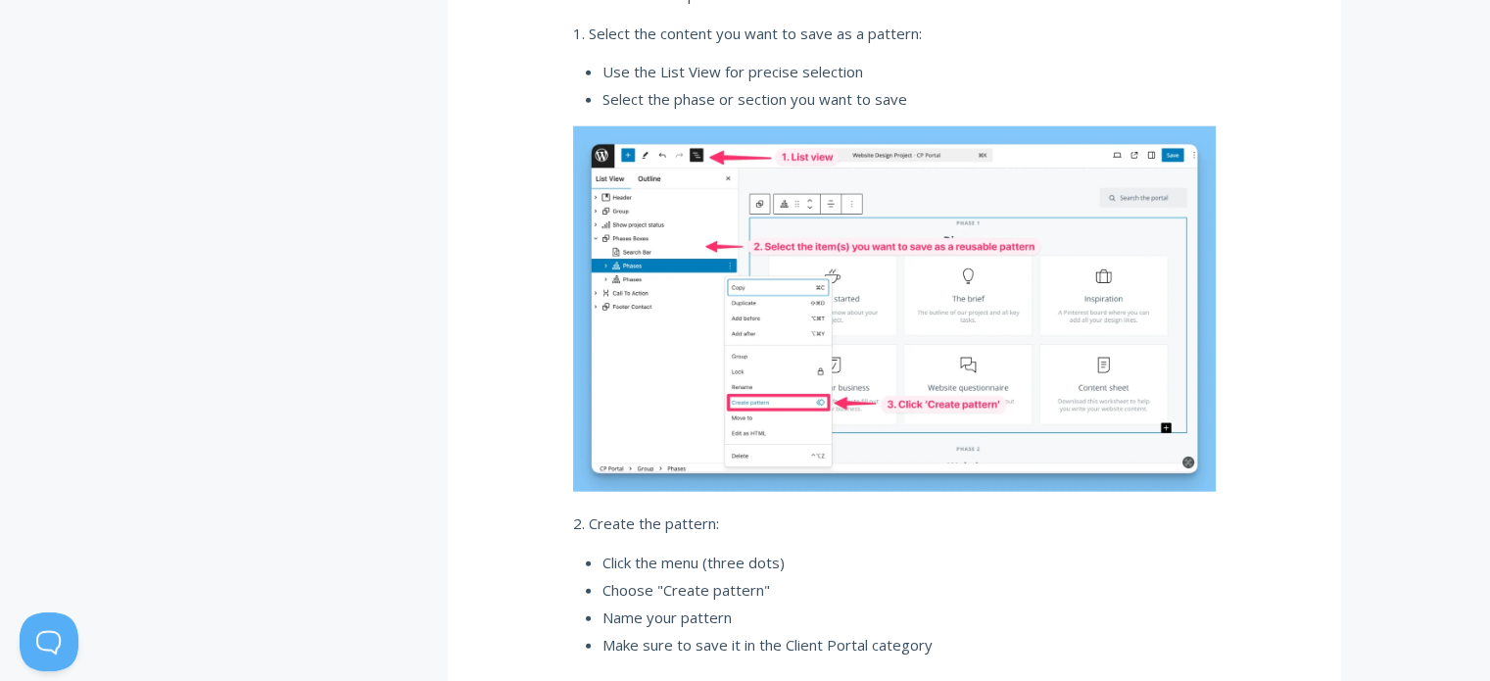
scroll to position [4702, 0]
